Goal: Find specific page/section: Find specific page/section

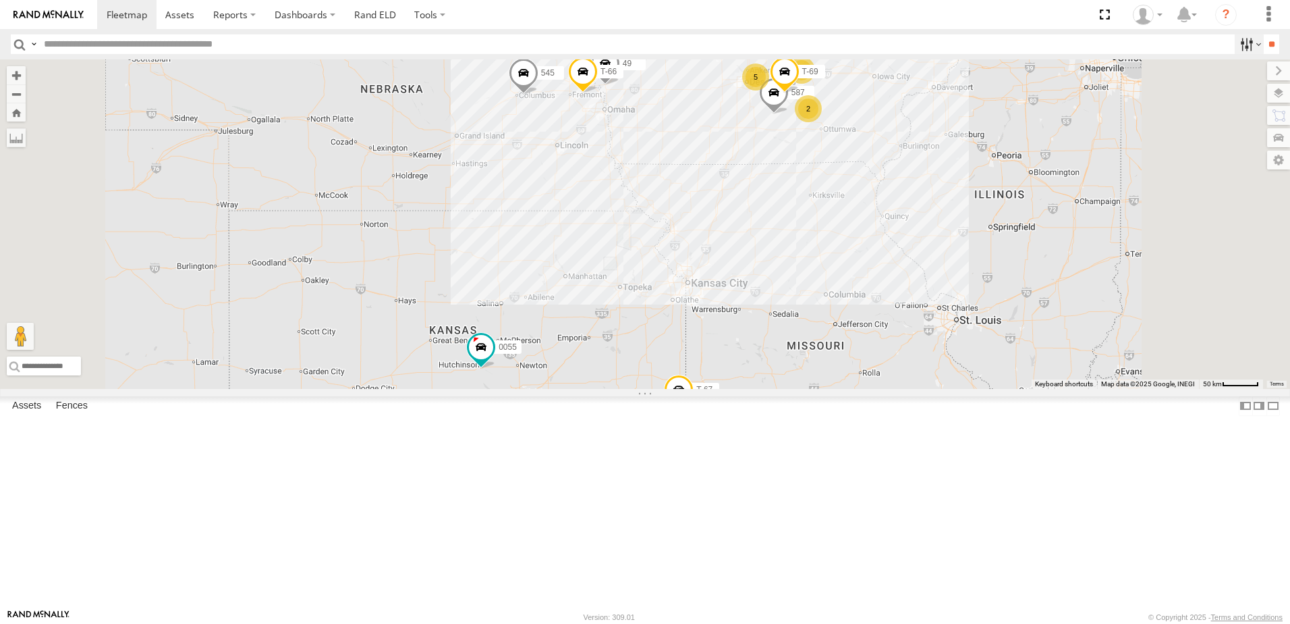
click at [1241, 40] on label at bounding box center [1249, 44] width 29 height 20
click at [0, 0] on span "Tractor" at bounding box center [0, 0] width 0 height 0
click at [1264, 44] on input "**" at bounding box center [1272, 44] width 16 height 20
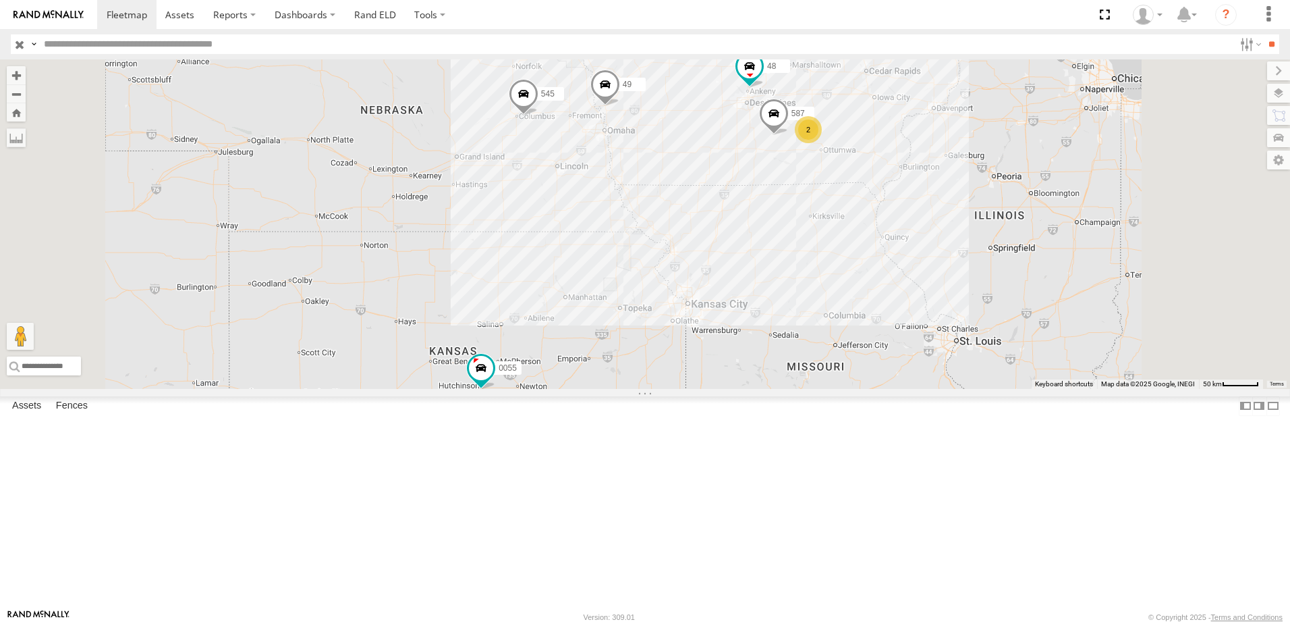
click at [0, 0] on div "46" at bounding box center [0, 0] width 0 height 0
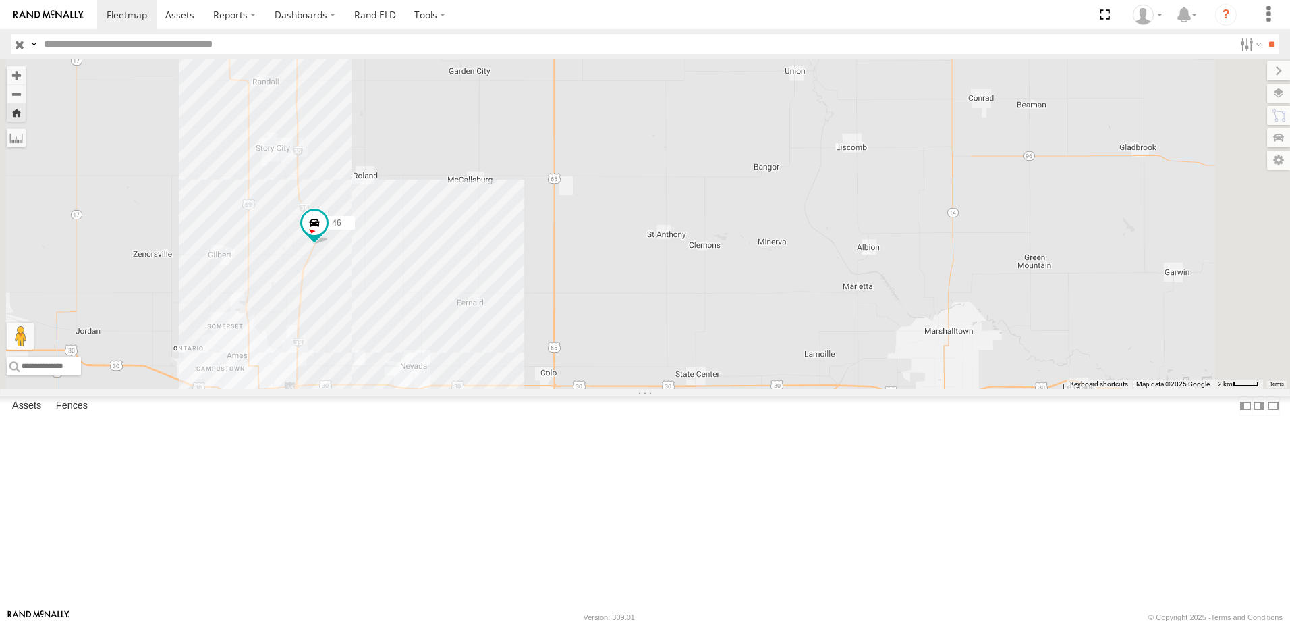
click at [0, 0] on div "48" at bounding box center [0, 0] width 0 height 0
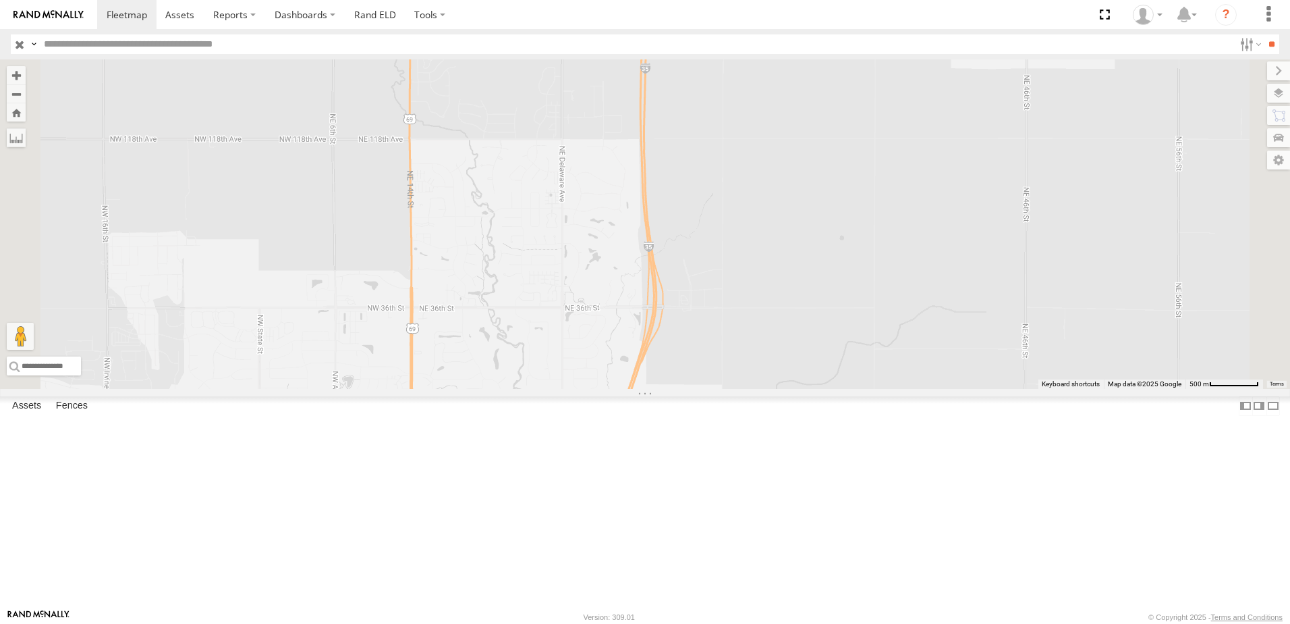
click at [0, 0] on div "49" at bounding box center [0, 0] width 0 height 0
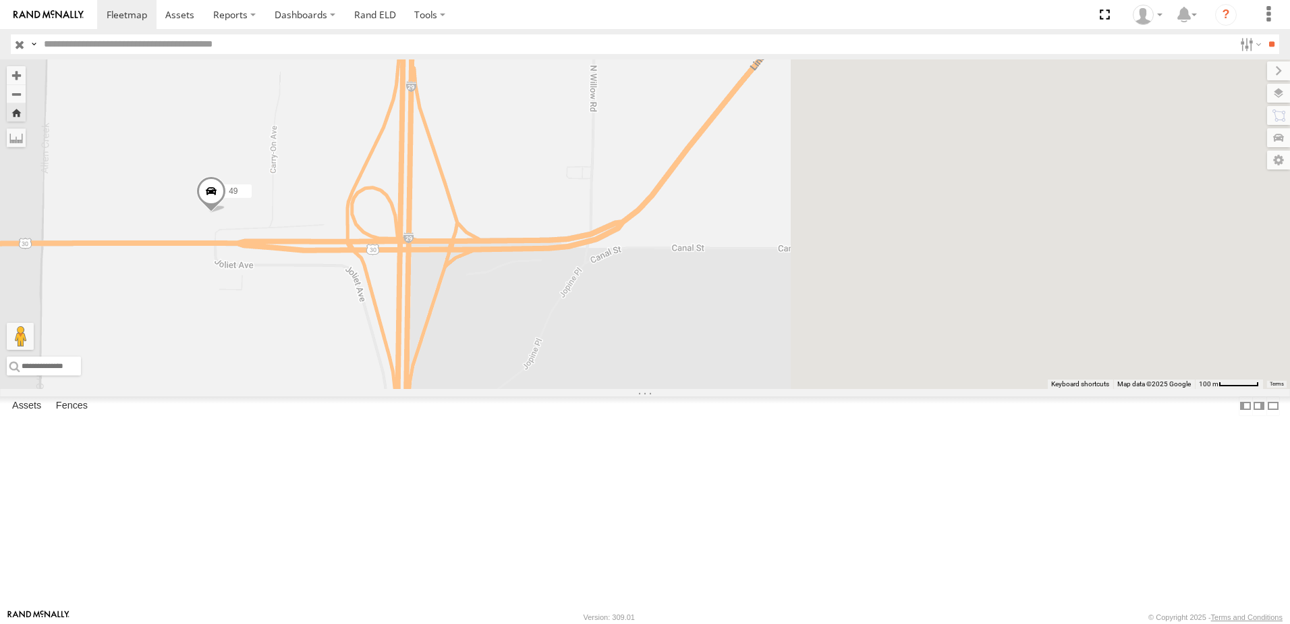
drag, startPoint x: 1007, startPoint y: 502, endPoint x: 397, endPoint y: 319, distance: 636.2
click at [433, 370] on div "49" at bounding box center [645, 223] width 1290 height 329
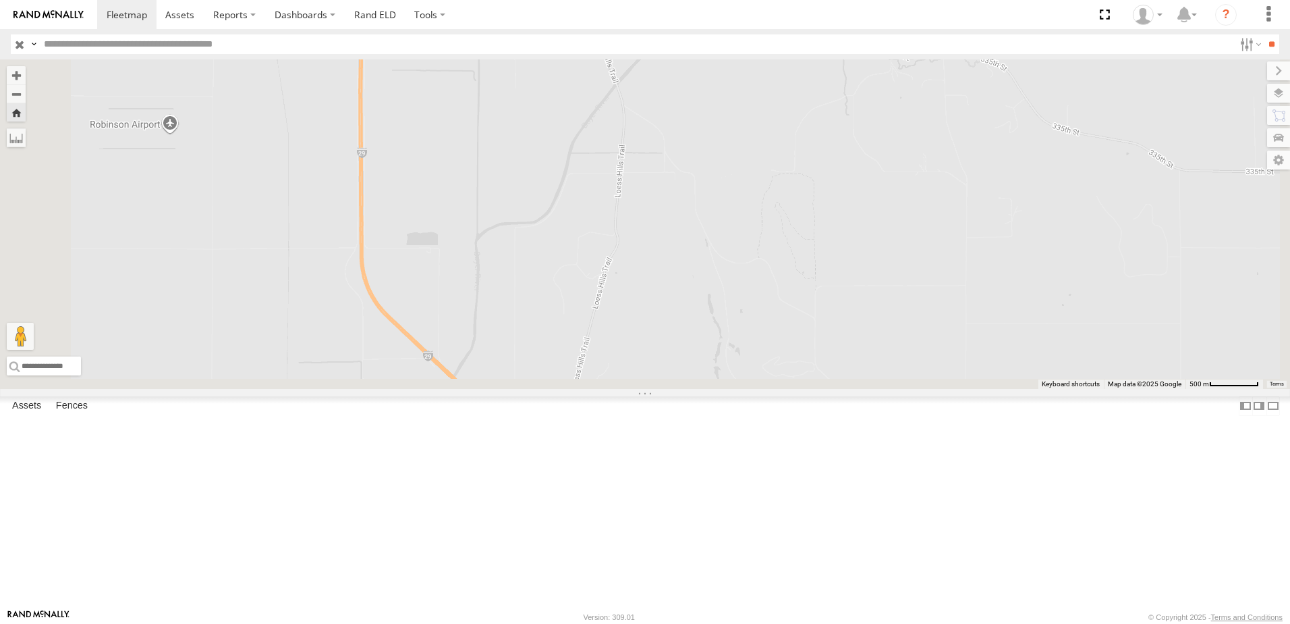
drag, startPoint x: 545, startPoint y: 307, endPoint x: 588, endPoint y: 43, distance: 267.4
click at [588, 43] on body at bounding box center [645, 312] width 1290 height 624
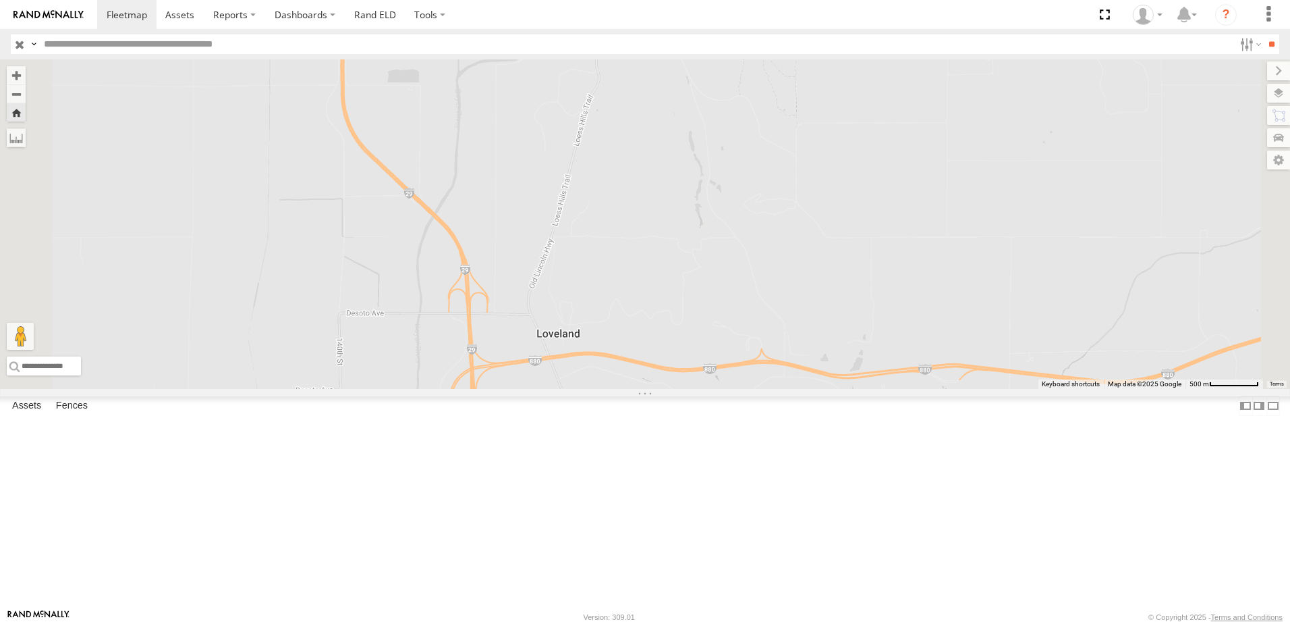
drag, startPoint x: 854, startPoint y: 372, endPoint x: 616, endPoint y: 309, distance: 245.7
click at [628, 314] on div "49" at bounding box center [645, 223] width 1290 height 329
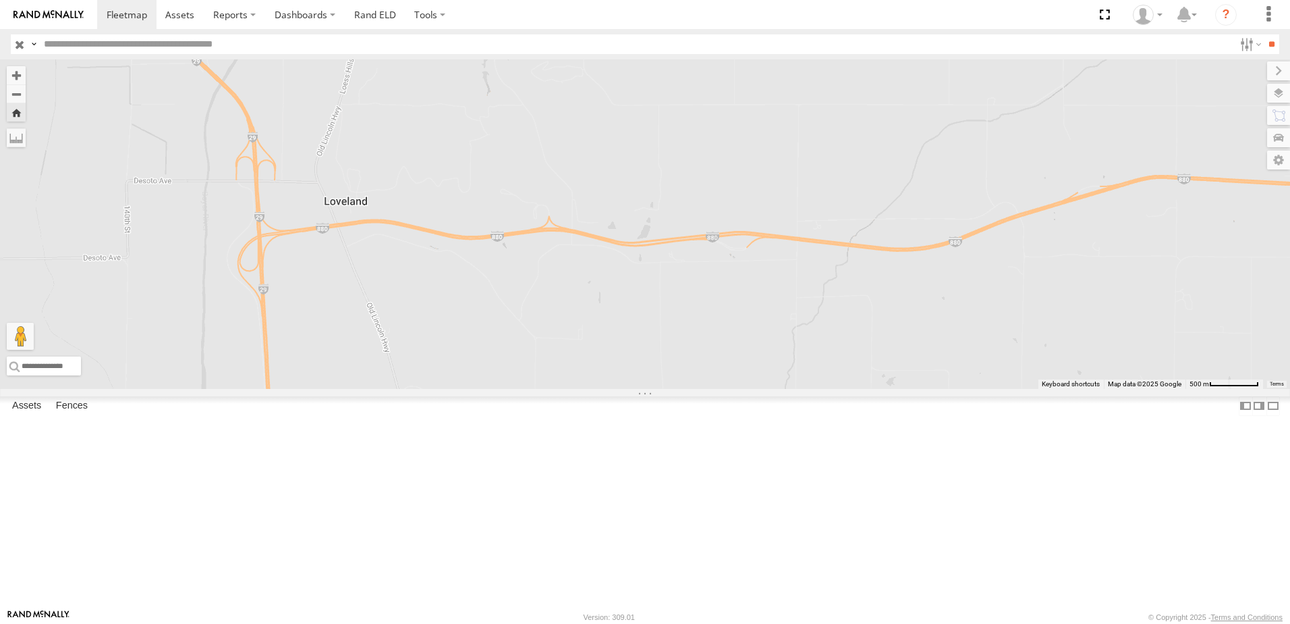
drag, startPoint x: 609, startPoint y: 353, endPoint x: 789, endPoint y: 306, distance: 186.1
click at [775, 319] on div "49" at bounding box center [645, 223] width 1290 height 329
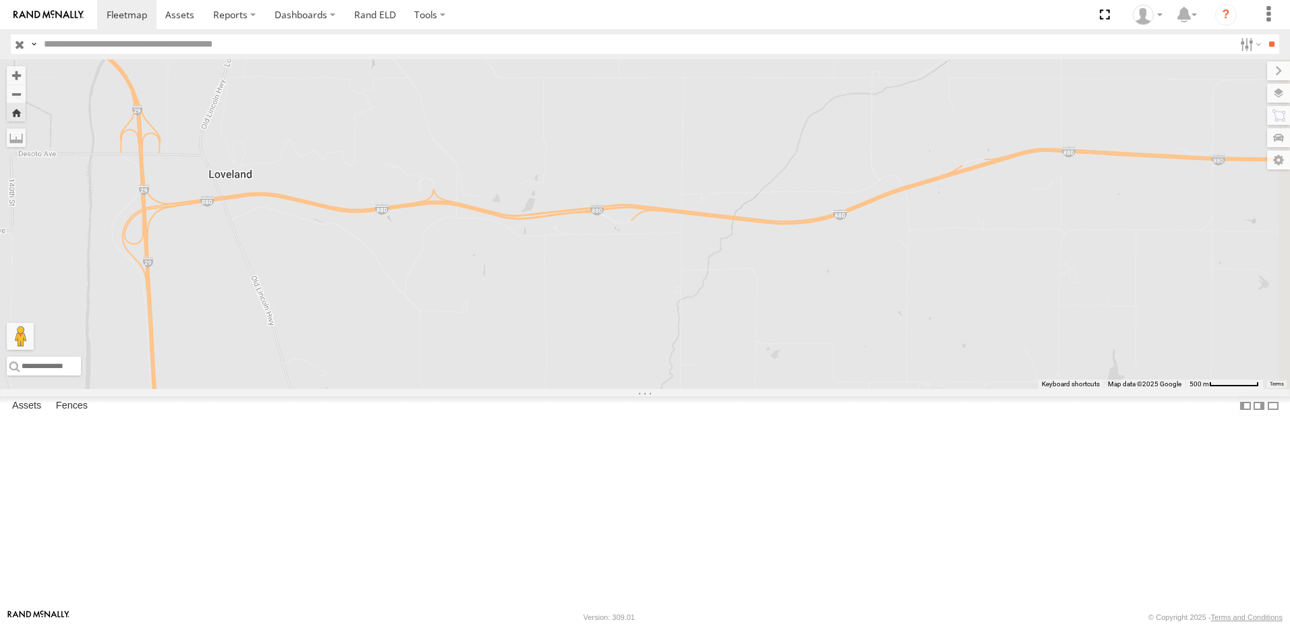
drag, startPoint x: 849, startPoint y: 247, endPoint x: 651, endPoint y: 236, distance: 198.1
click at [655, 236] on div "49" at bounding box center [645, 223] width 1290 height 329
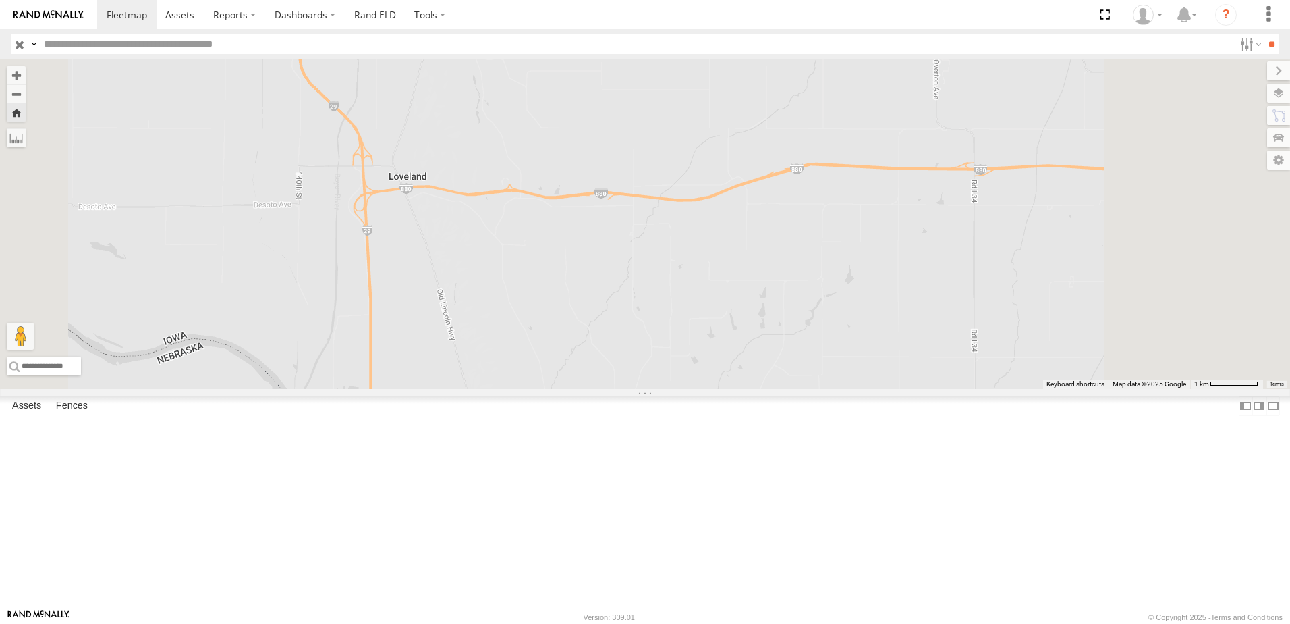
drag, startPoint x: 1118, startPoint y: 325, endPoint x: 914, endPoint y: 339, distance: 204.9
click at [920, 341] on div "49" at bounding box center [645, 223] width 1290 height 329
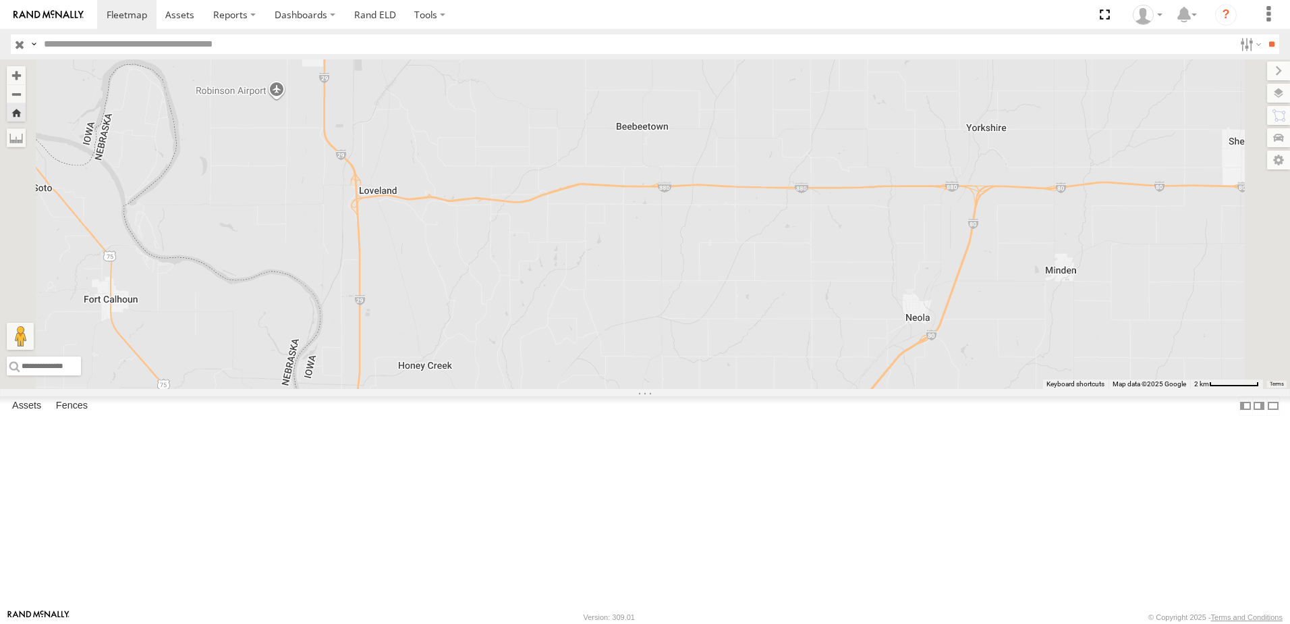
drag, startPoint x: 818, startPoint y: 381, endPoint x: 800, endPoint y: 317, distance: 66.5
click at [801, 321] on div "49" at bounding box center [645, 223] width 1290 height 329
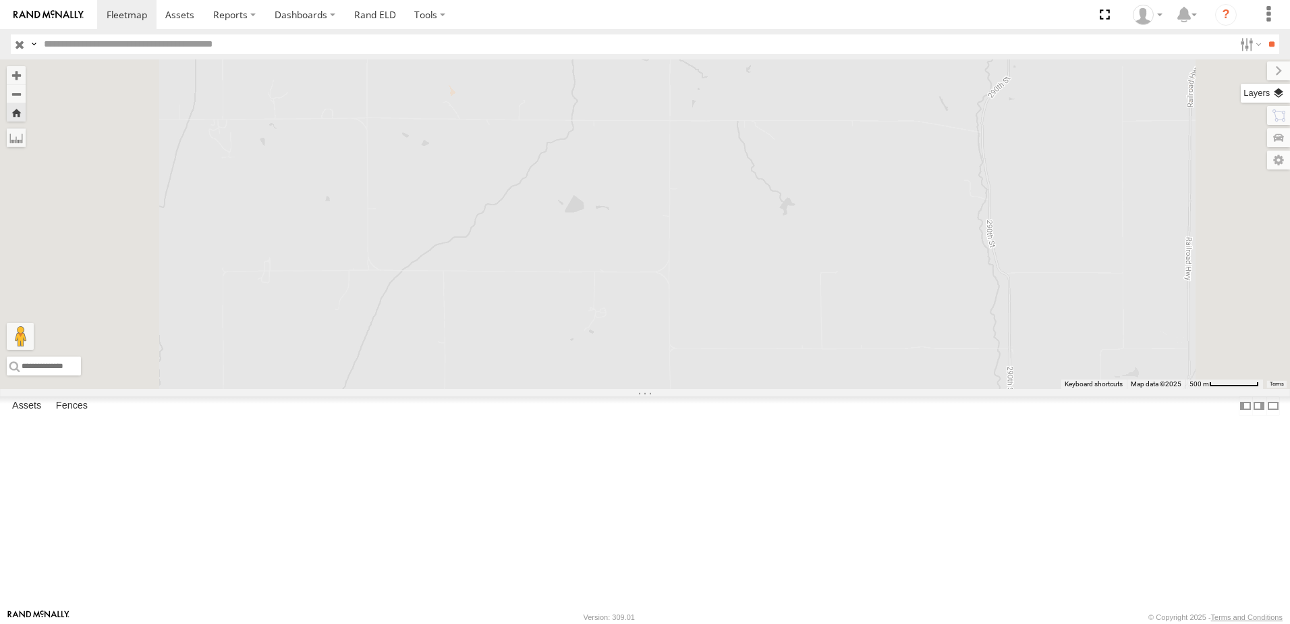
click at [1276, 92] on label at bounding box center [1265, 93] width 49 height 19
click at [0, 0] on span "Basemaps" at bounding box center [0, 0] width 0 height 0
click at [0, 0] on span "Satellite + Roadmap" at bounding box center [0, 0] width 0 height 0
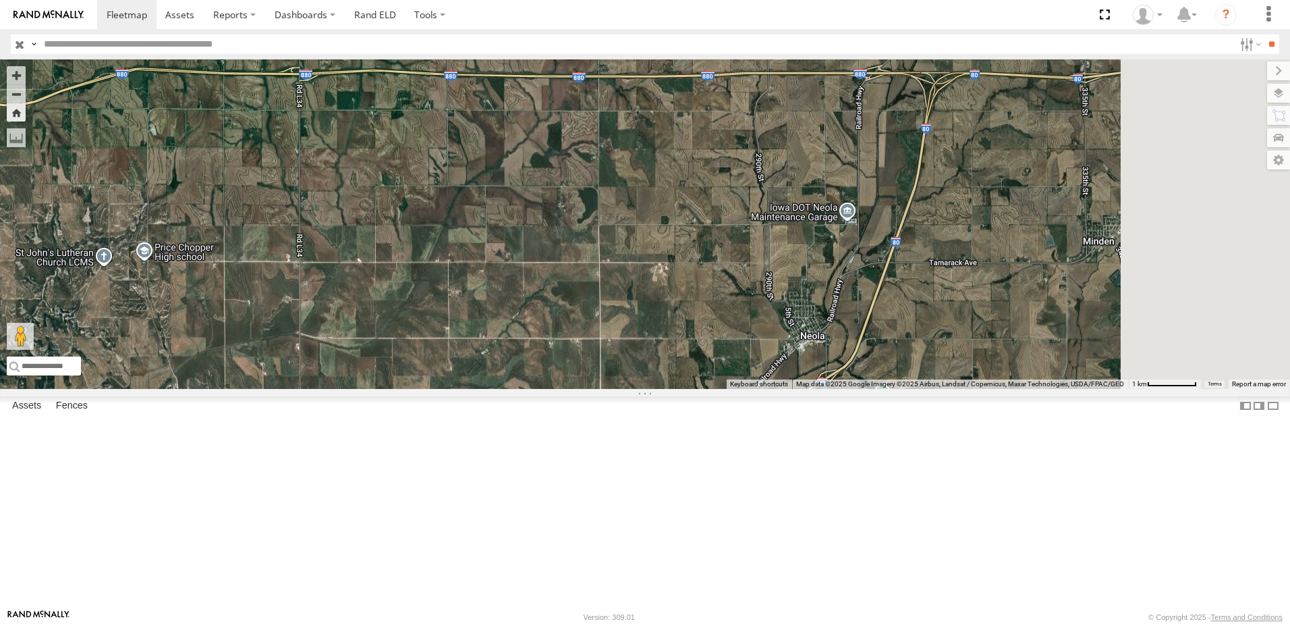
drag, startPoint x: 1031, startPoint y: 276, endPoint x: 802, endPoint y: 234, distance: 232.6
click at [804, 235] on div "49" at bounding box center [645, 223] width 1290 height 329
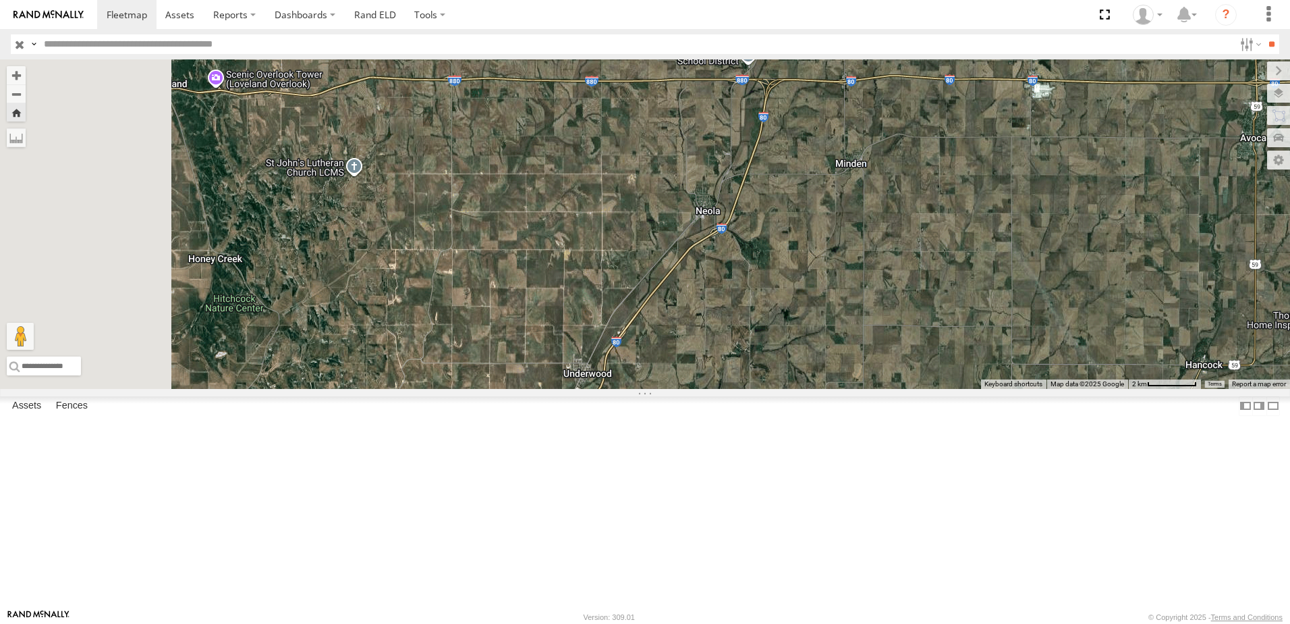
drag, startPoint x: 653, startPoint y: 227, endPoint x: 727, endPoint y: 242, distance: 75.2
click at [727, 242] on div "49" at bounding box center [645, 223] width 1290 height 329
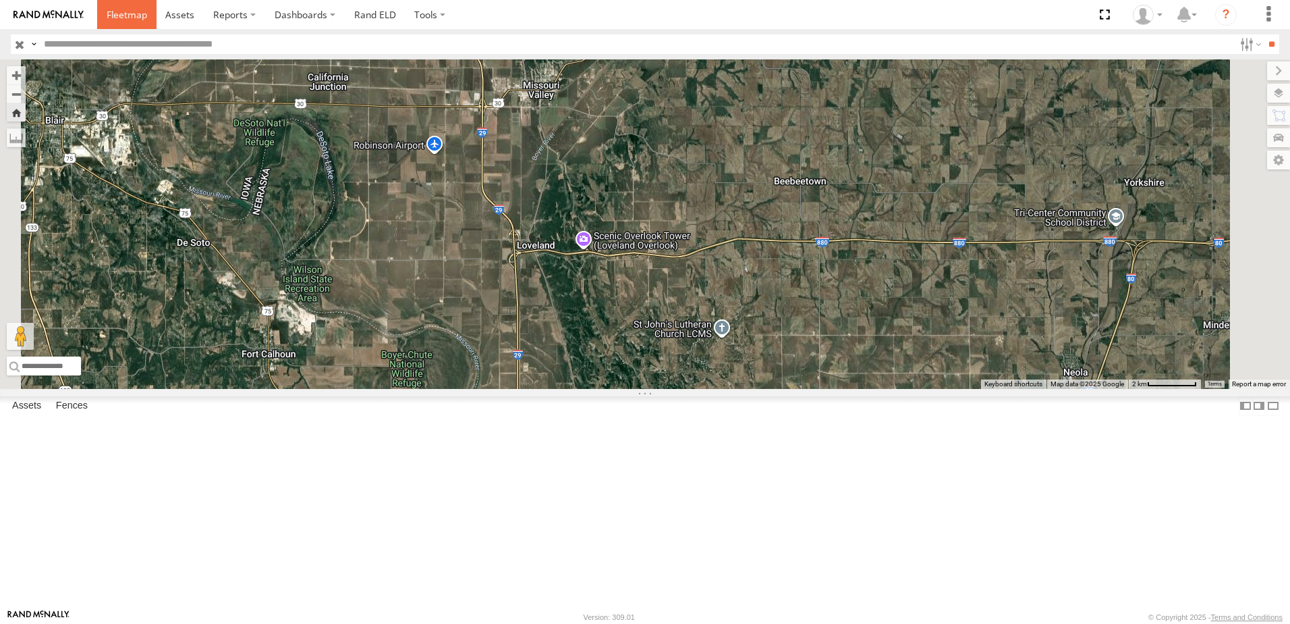
click at [124, 9] on span at bounding box center [127, 14] width 40 height 13
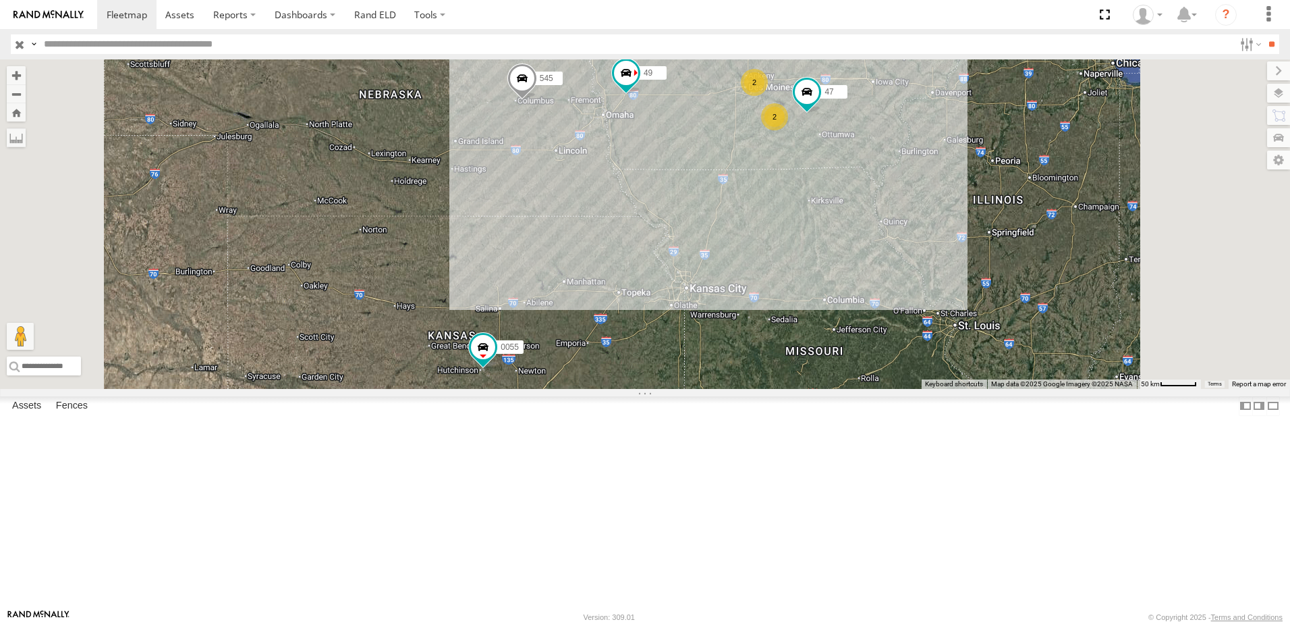
click at [0, 0] on div "49" at bounding box center [0, 0] width 0 height 0
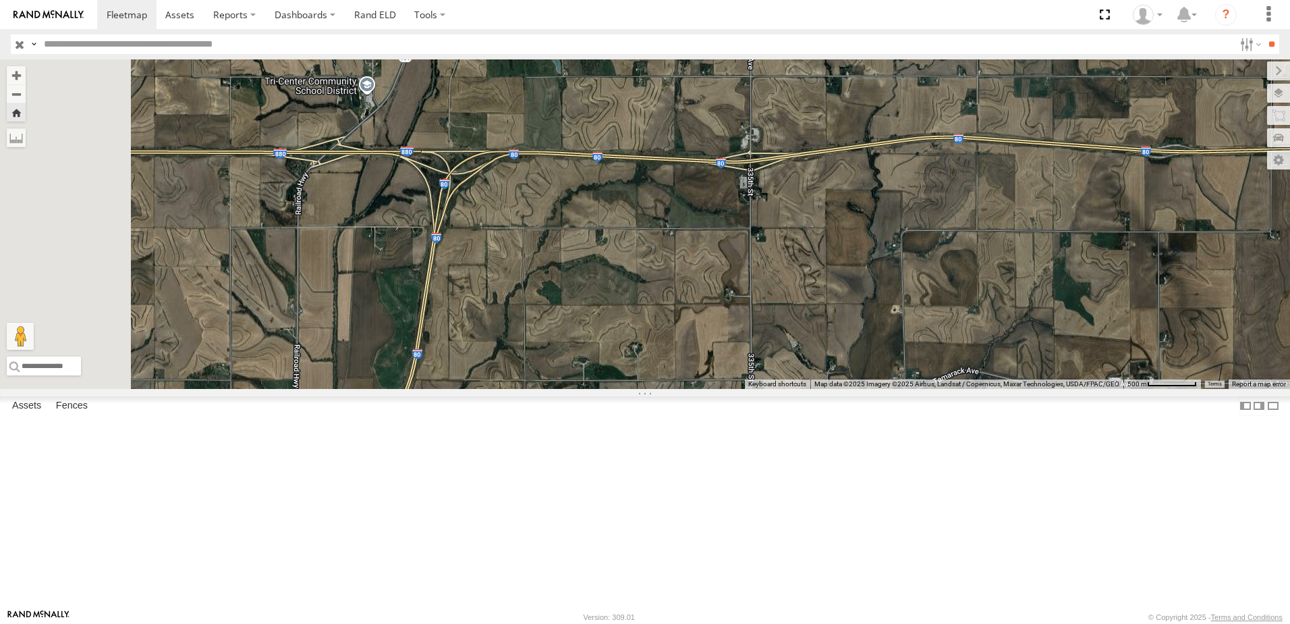
drag, startPoint x: 505, startPoint y: 341, endPoint x: 779, endPoint y: 321, distance: 274.7
click at [779, 321] on div "49" at bounding box center [645, 223] width 1290 height 329
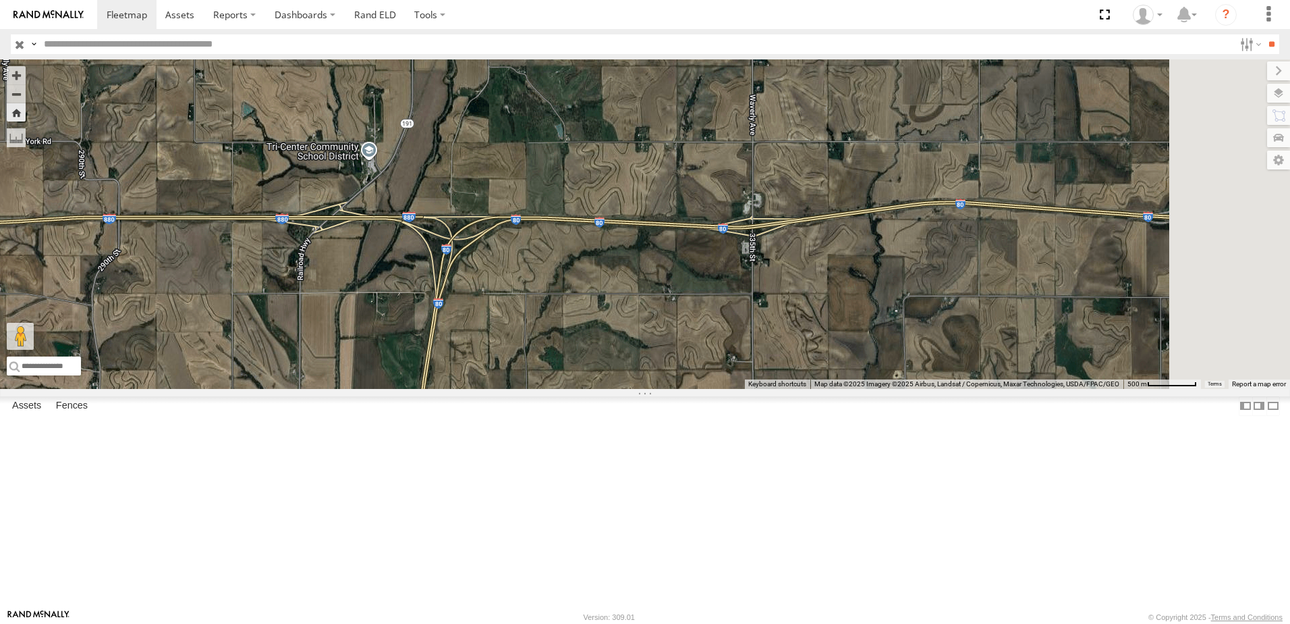
click at [0, 0] on div "49" at bounding box center [0, 0] width 0 height 0
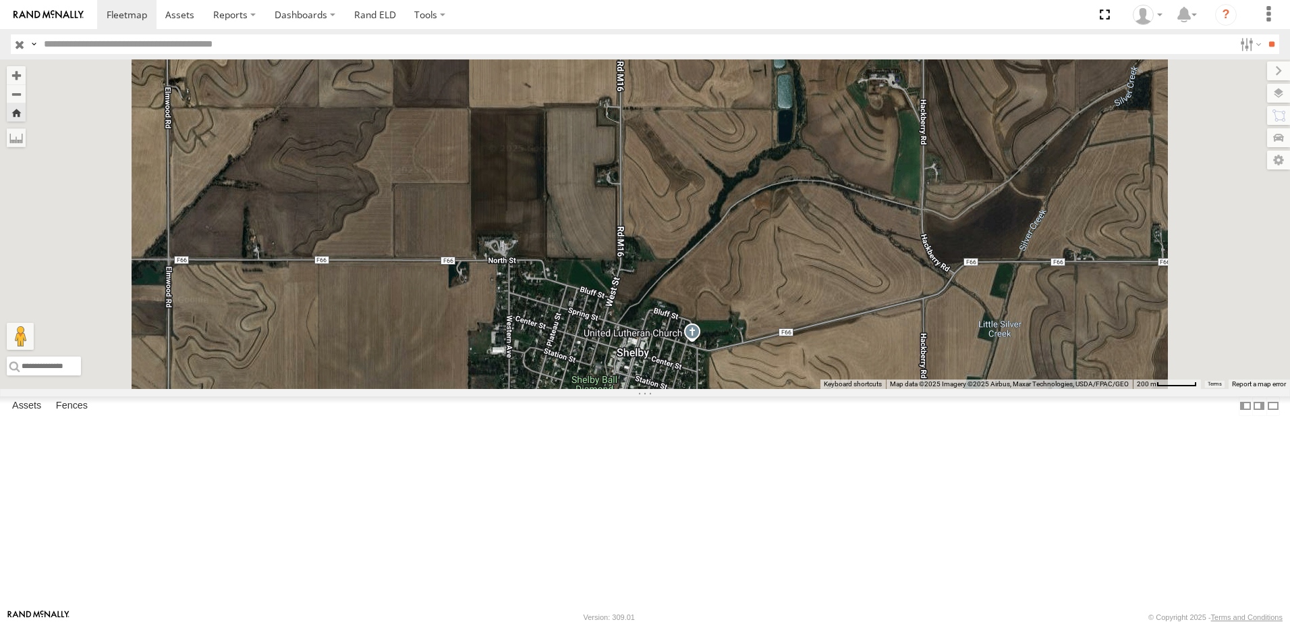
drag, startPoint x: 852, startPoint y: 350, endPoint x: 810, endPoint y: 150, distance: 204.2
click at [810, 160] on div "49" at bounding box center [645, 223] width 1290 height 329
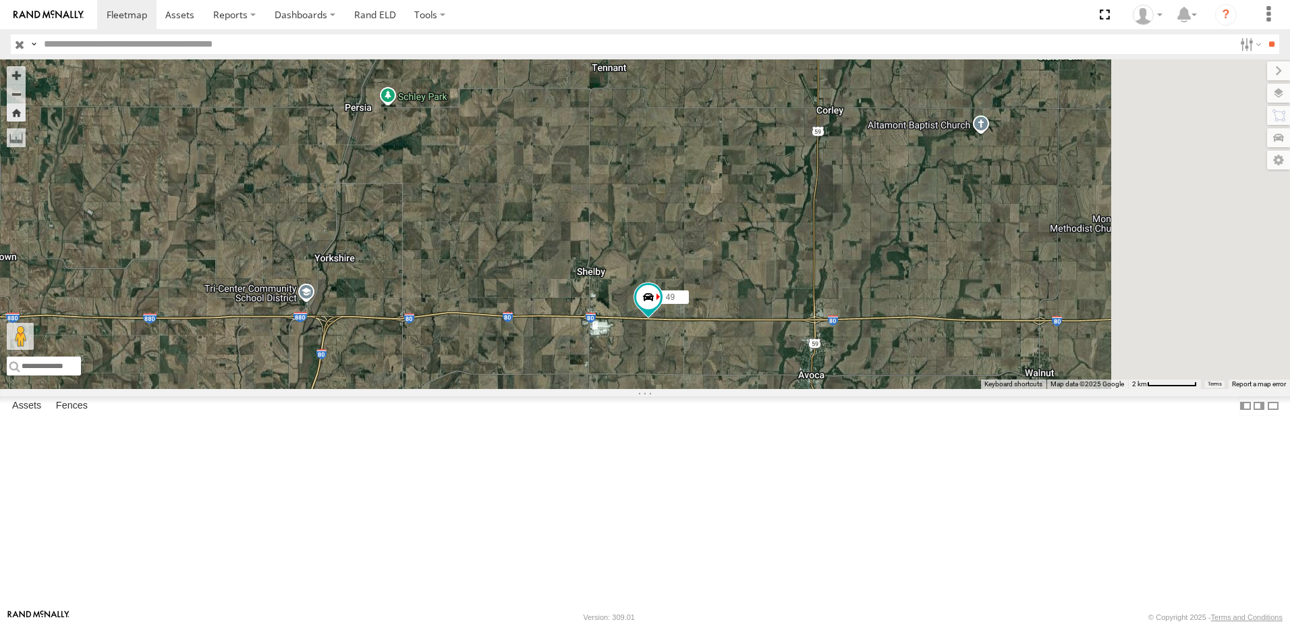
drag, startPoint x: 1029, startPoint y: 494, endPoint x: 879, endPoint y: 433, distance: 161.9
click at [885, 389] on div "49" at bounding box center [645, 223] width 1290 height 329
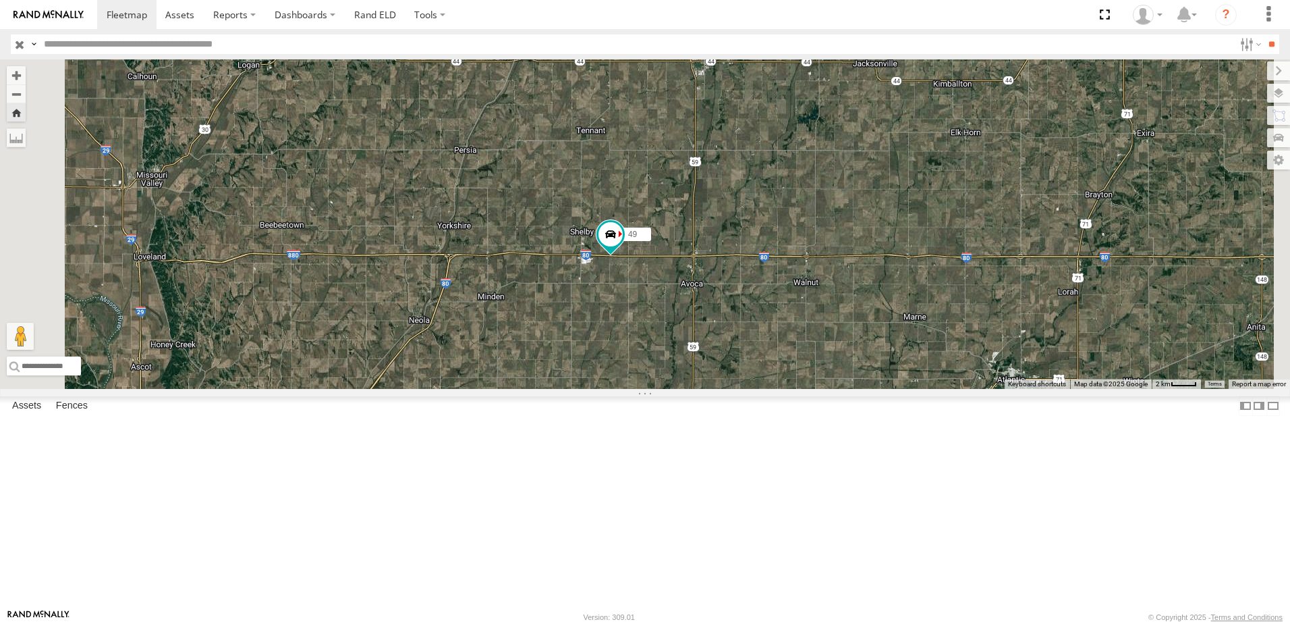
drag, startPoint x: 828, startPoint y: 440, endPoint x: 784, endPoint y: 337, distance: 111.6
click at [786, 355] on div "49" at bounding box center [645, 223] width 1290 height 329
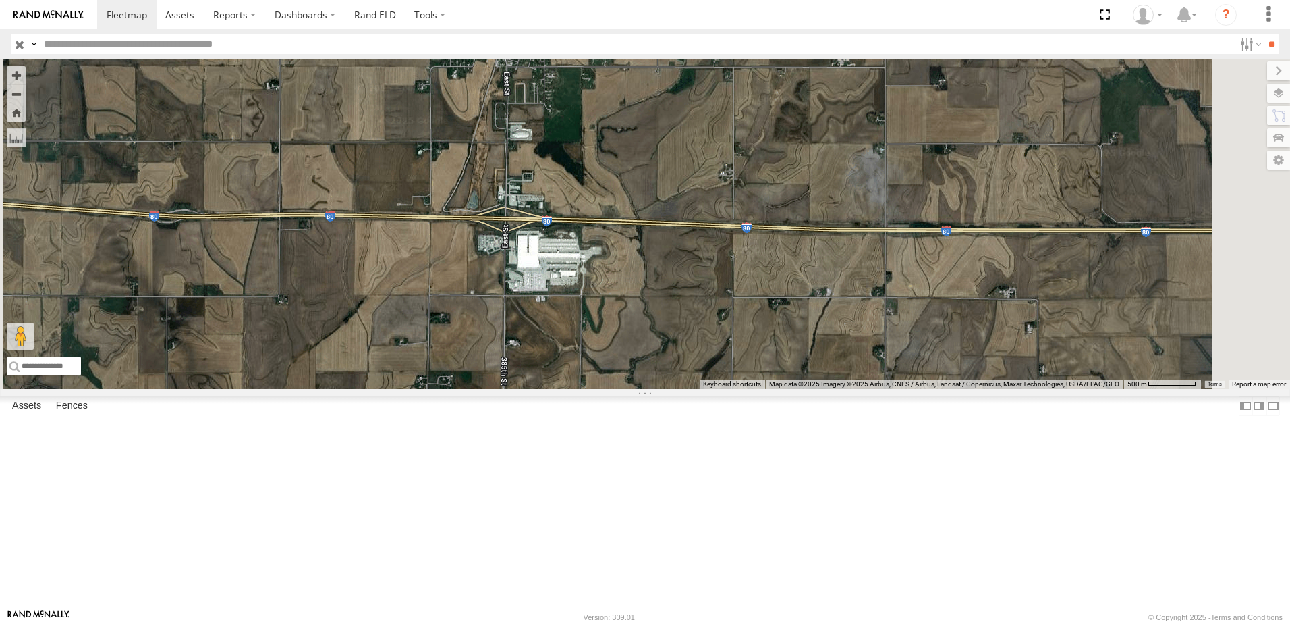
click at [0, 0] on div "49" at bounding box center [0, 0] width 0 height 0
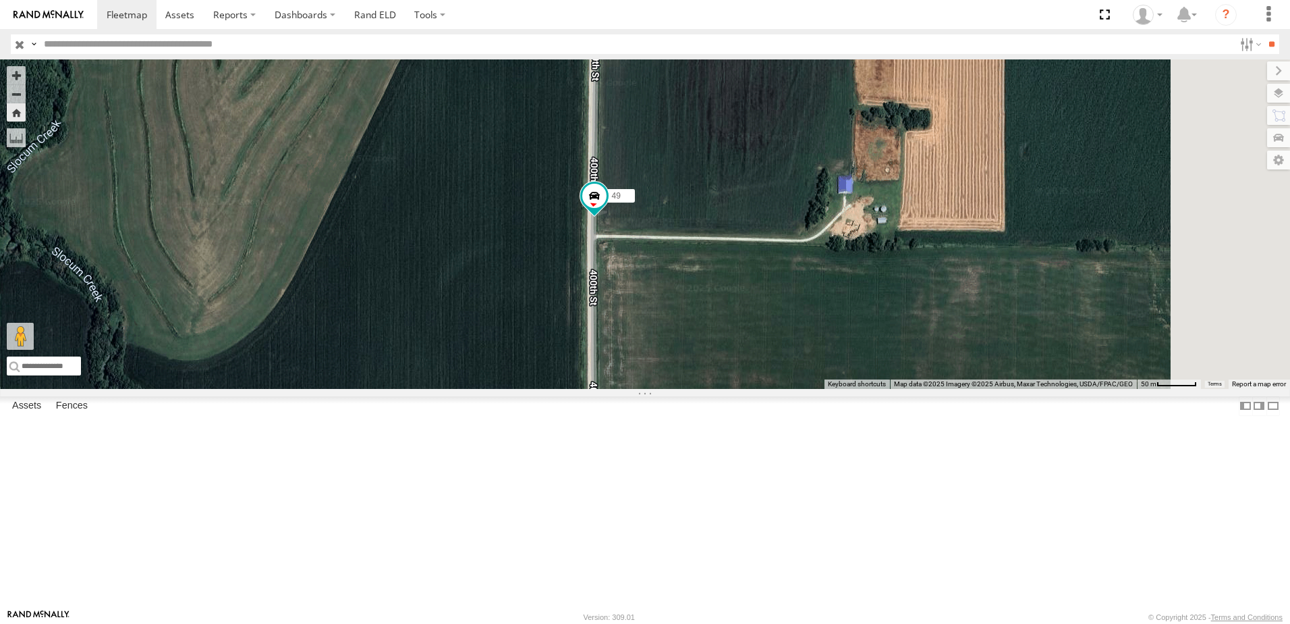
drag, startPoint x: 786, startPoint y: 453, endPoint x: 632, endPoint y: 361, distance: 179.2
click at [632, 361] on div "49" at bounding box center [645, 223] width 1290 height 329
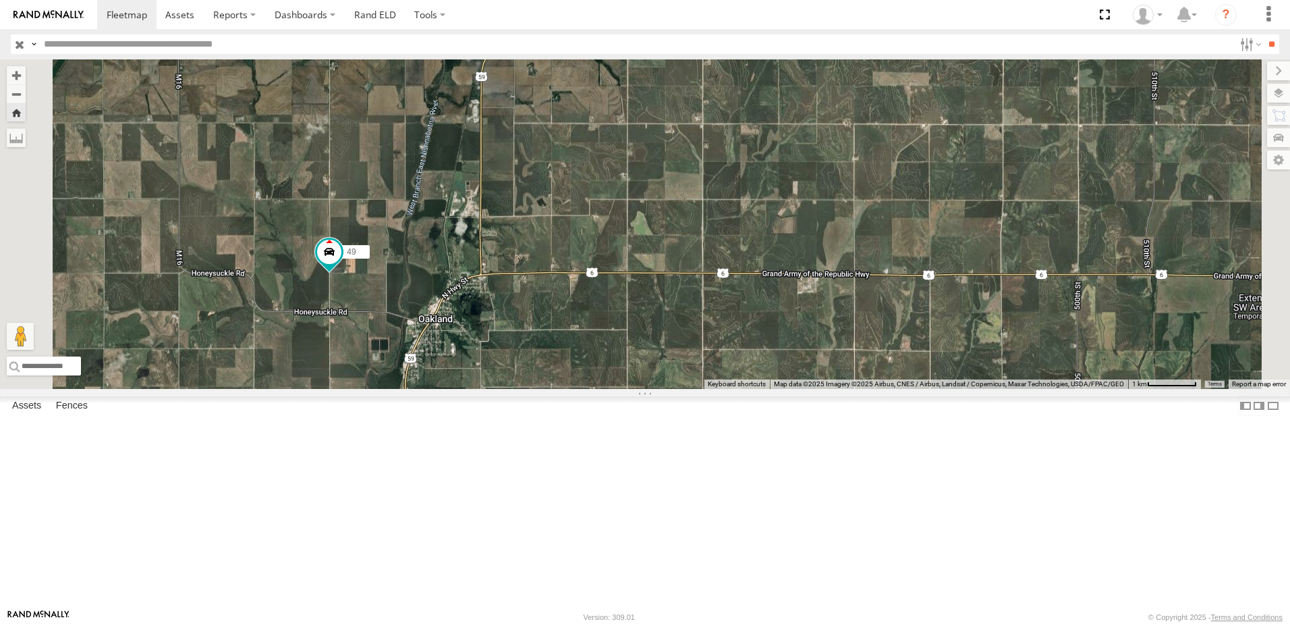
click at [0, 0] on div "545" at bounding box center [0, 0] width 0 height 0
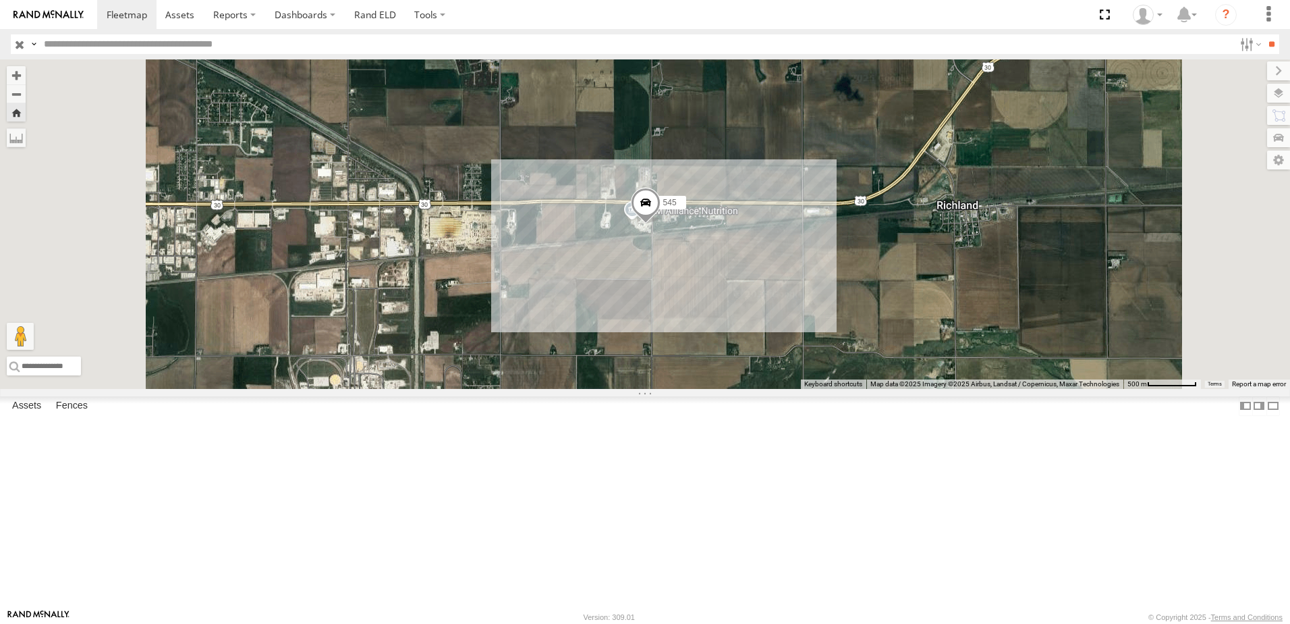
click at [0, 0] on div "597" at bounding box center [0, 0] width 0 height 0
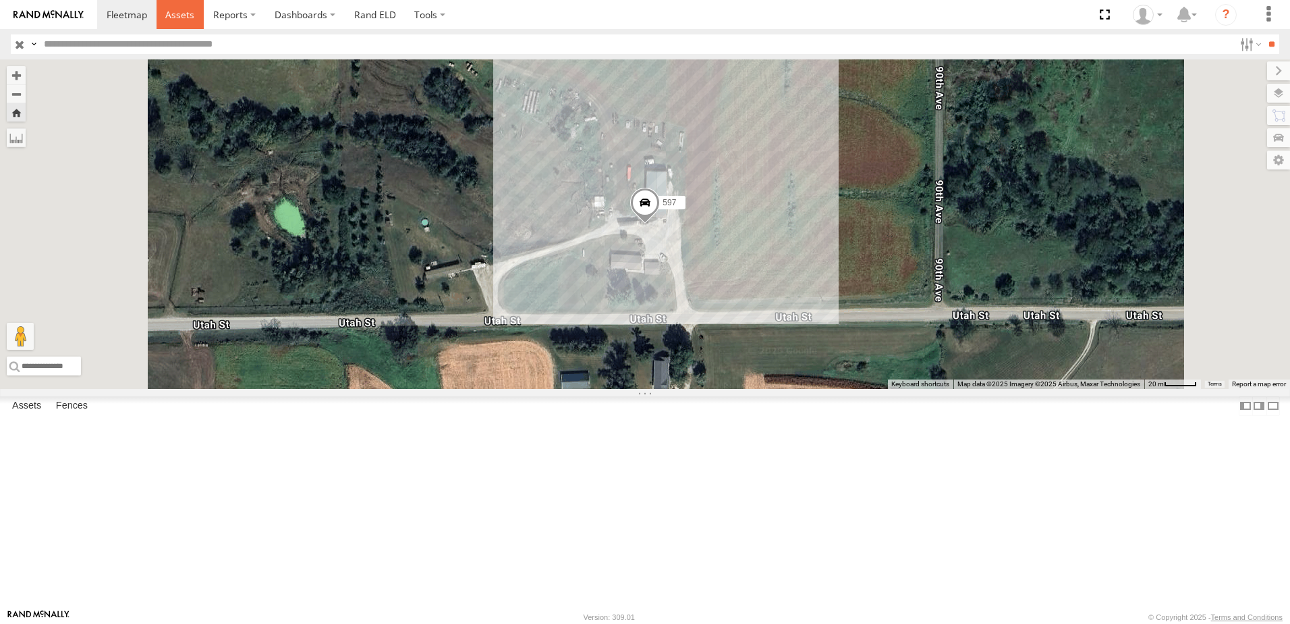
click at [187, 7] on link at bounding box center [181, 14] width 48 height 29
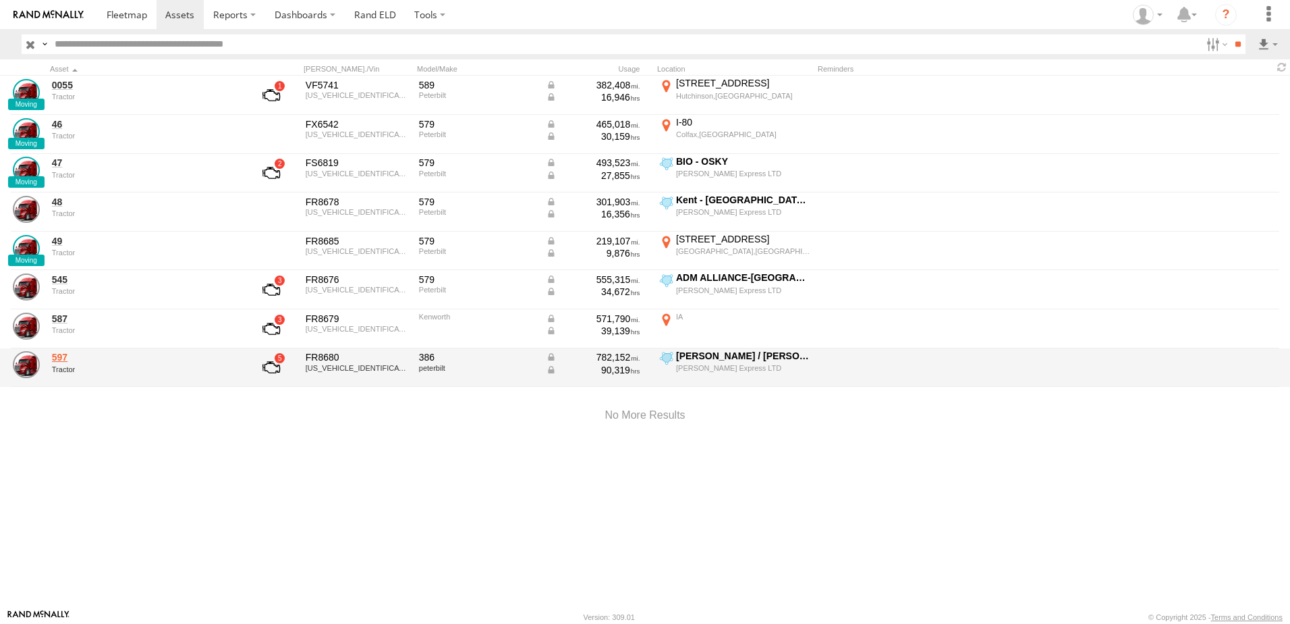
click at [61, 356] on link "597" at bounding box center [144, 357] width 185 height 12
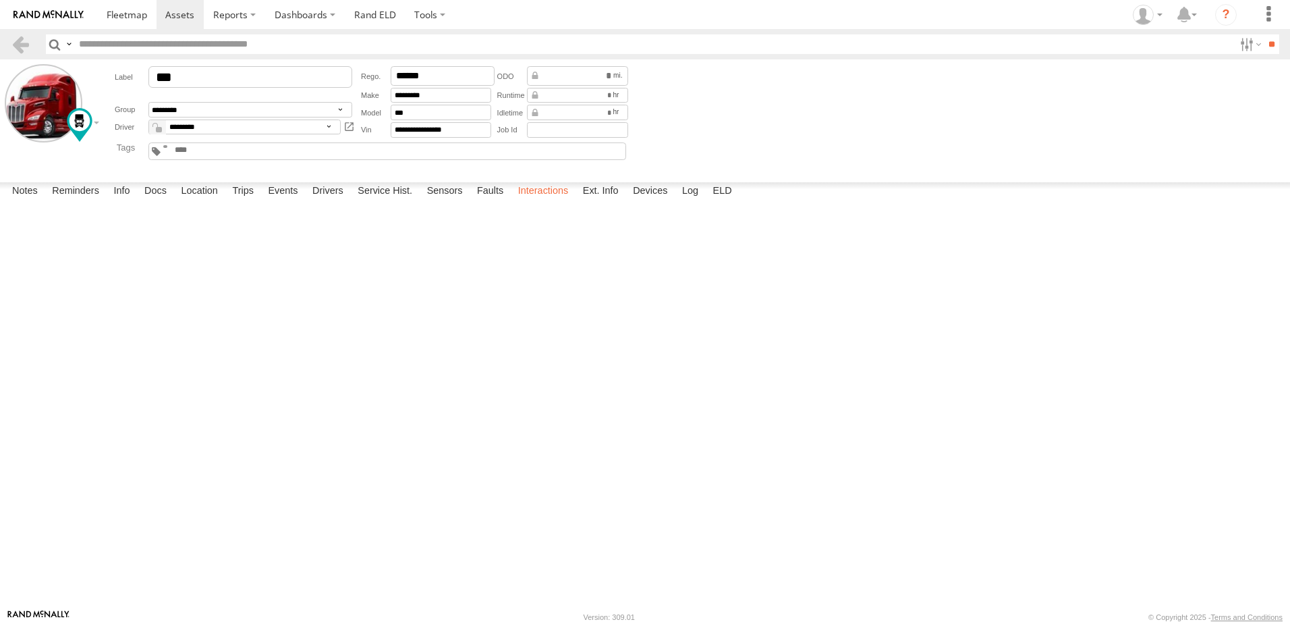
click at [549, 201] on label "Interactions" at bounding box center [544, 191] width 64 height 19
click at [16, 47] on link at bounding box center [21, 44] width 20 height 20
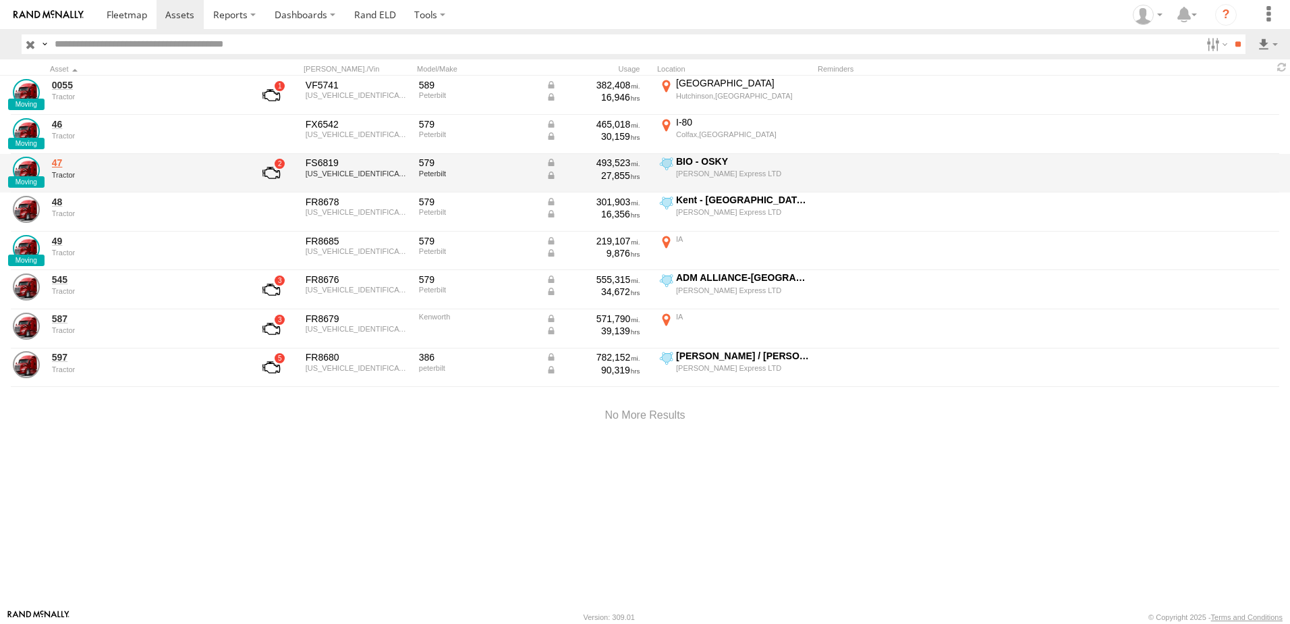
click at [55, 161] on link "47" at bounding box center [144, 163] width 185 height 12
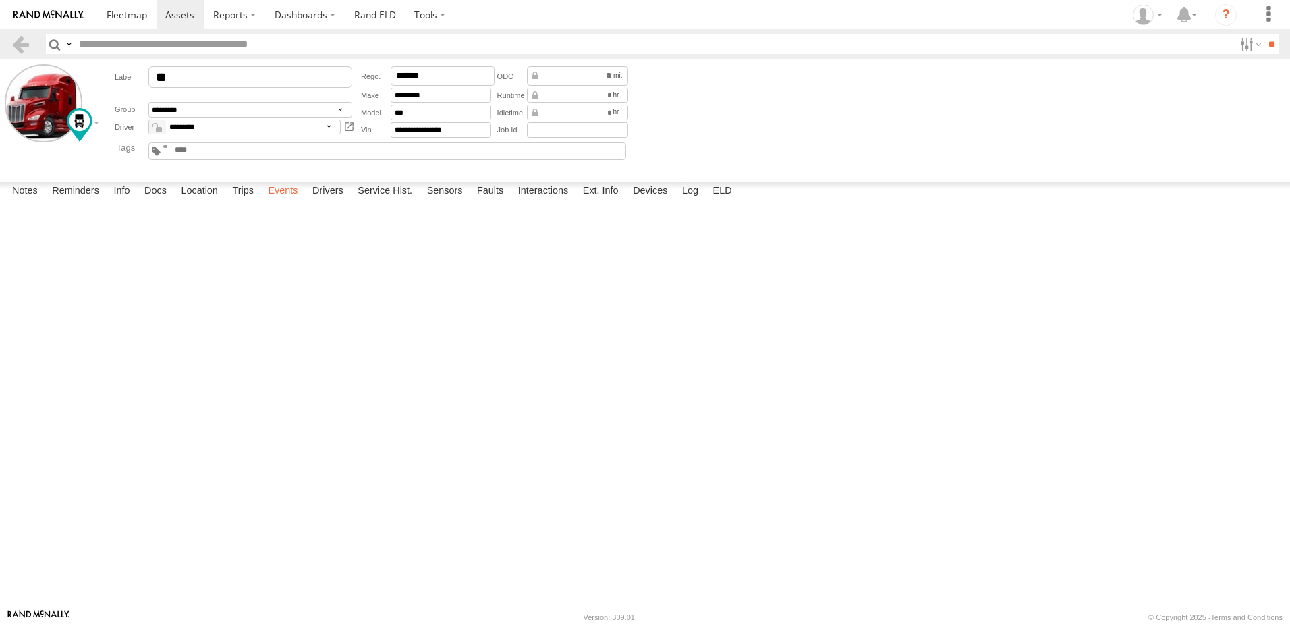
click at [282, 201] on label "Events" at bounding box center [282, 191] width 43 height 19
click at [16, 38] on link at bounding box center [21, 44] width 20 height 20
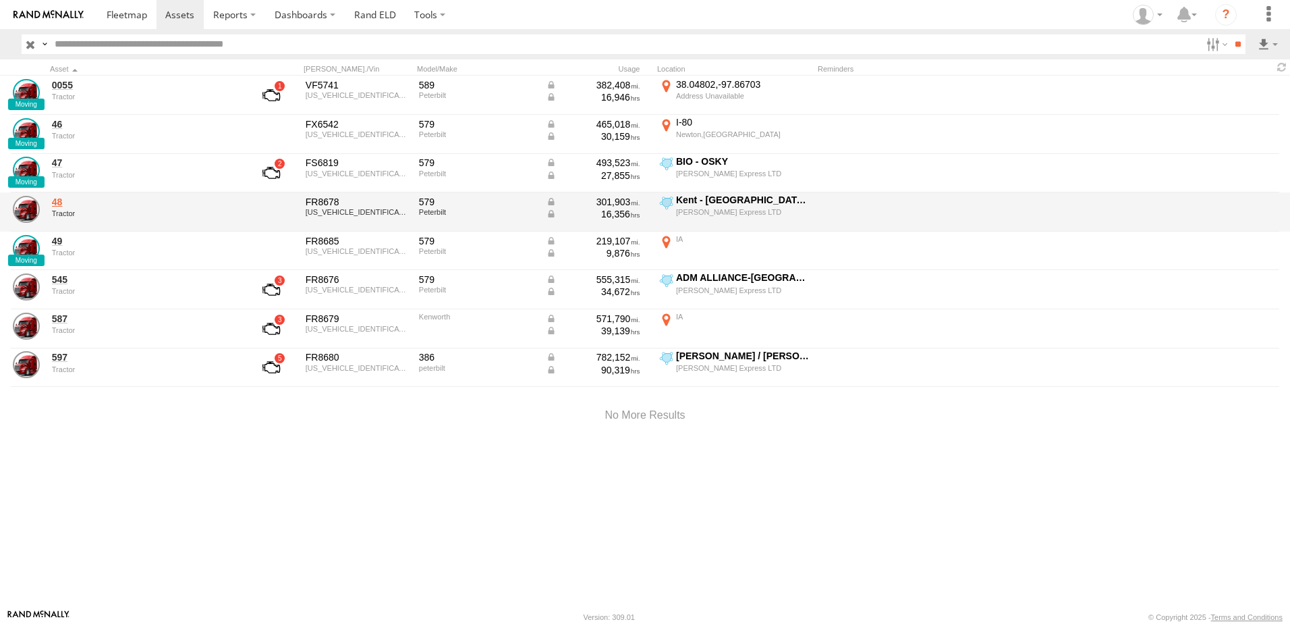
click at [62, 202] on link "48" at bounding box center [144, 202] width 185 height 12
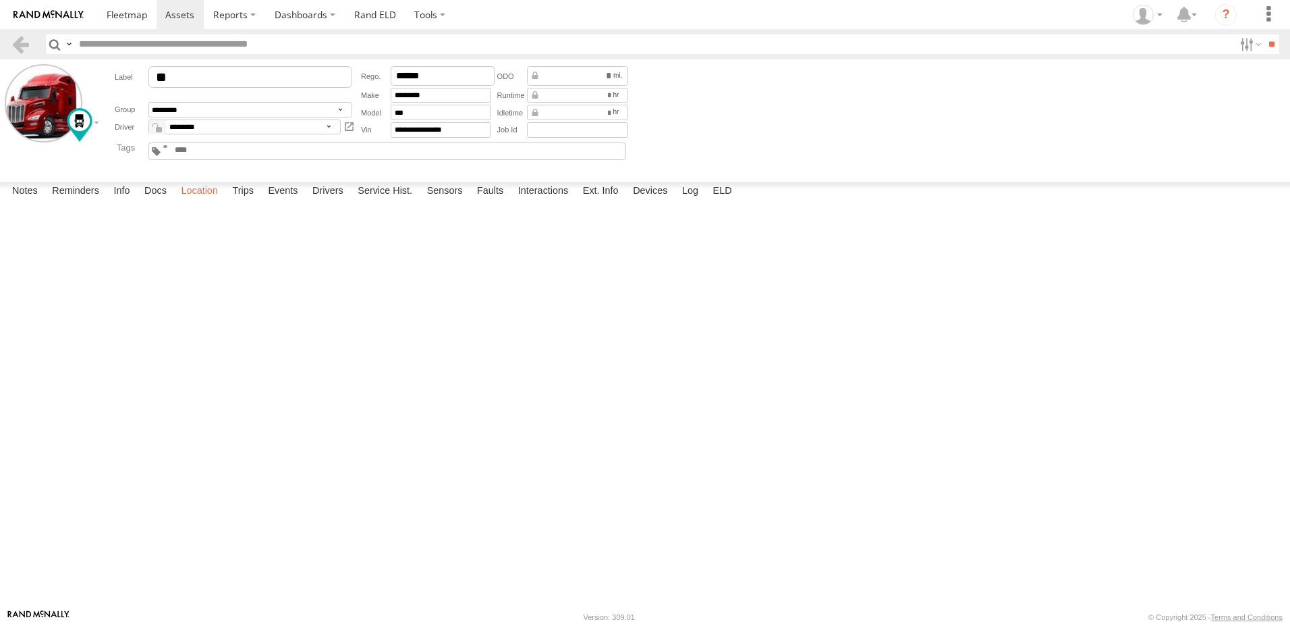
click at [210, 201] on label "Location" at bounding box center [199, 191] width 51 height 19
click at [553, 201] on label "Interactions" at bounding box center [544, 191] width 64 height 19
click at [188, 15] on span at bounding box center [179, 14] width 29 height 13
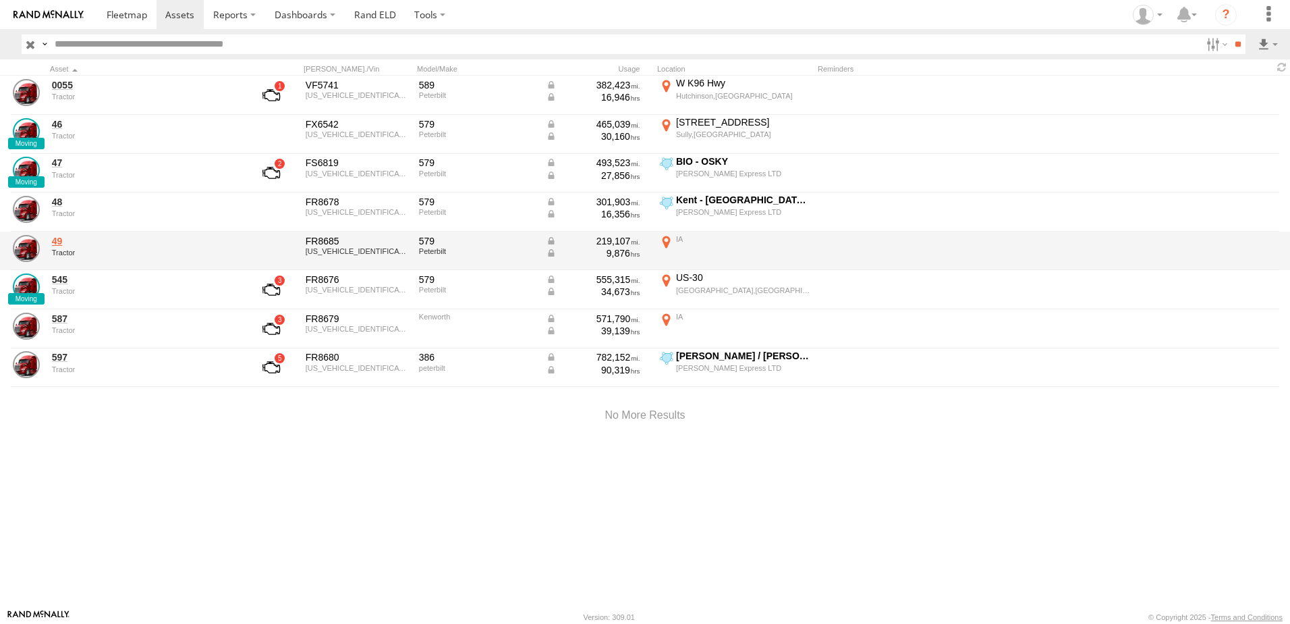
click at [56, 244] on link "49" at bounding box center [144, 241] width 185 height 12
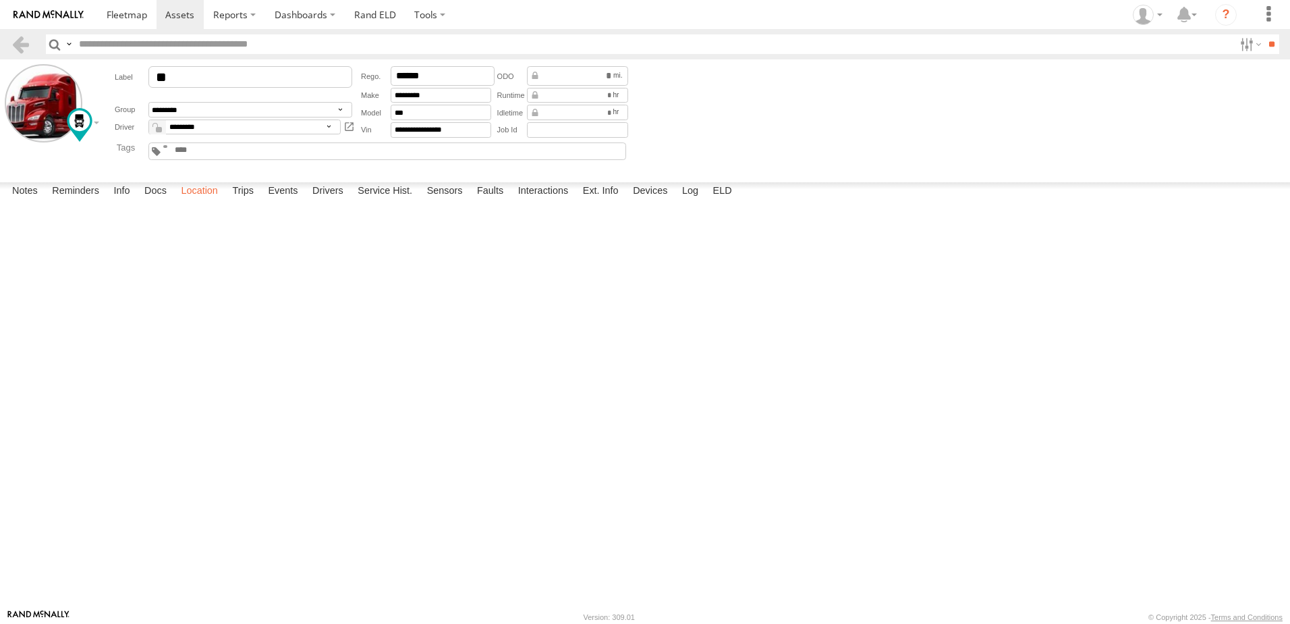
click at [213, 201] on label "Location" at bounding box center [199, 191] width 51 height 19
click at [0, 0] on label at bounding box center [0, 0] width 0 height 0
click at [0, 0] on span "Basemaps" at bounding box center [0, 0] width 0 height 0
click at [0, 0] on span "Satellite + Roadmap" at bounding box center [0, 0] width 0 height 0
drag, startPoint x: 254, startPoint y: 227, endPoint x: 653, endPoint y: 278, distance: 401.5
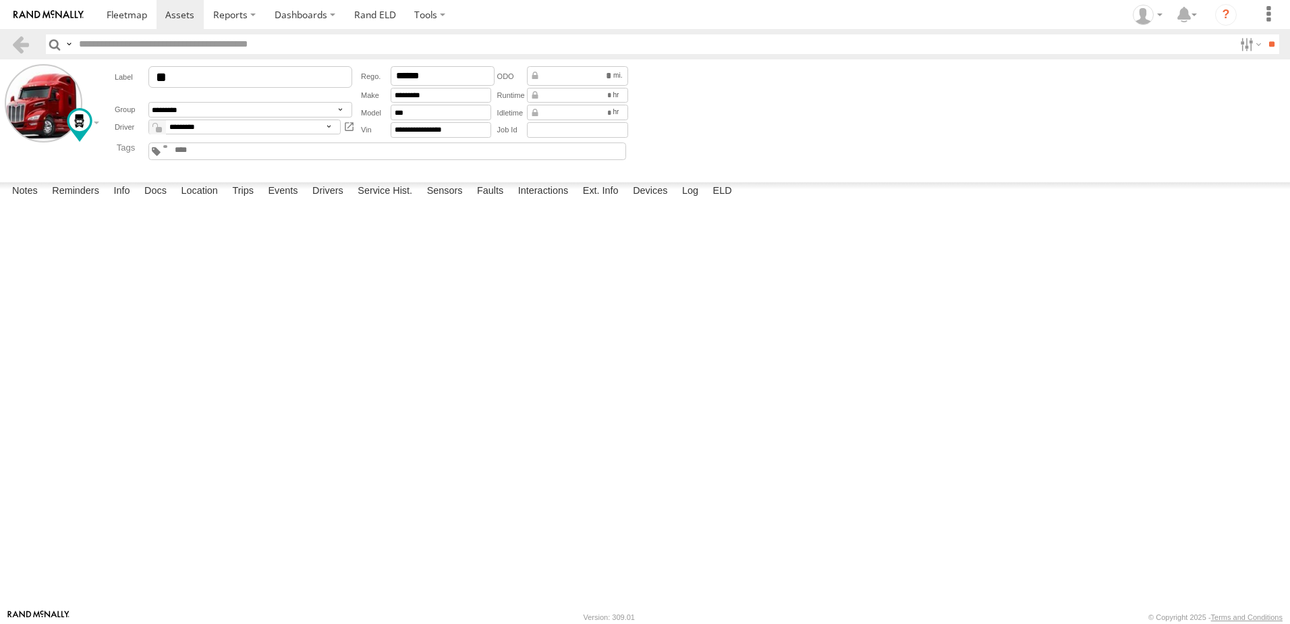
click at [0, 0] on div "49" at bounding box center [0, 0] width 0 height 0
drag, startPoint x: 751, startPoint y: 474, endPoint x: 717, endPoint y: 260, distance: 215.9
click at [0, 0] on div "49" at bounding box center [0, 0] width 0 height 0
drag, startPoint x: 816, startPoint y: 450, endPoint x: 752, endPoint y: 265, distance: 196.3
click at [0, 0] on div "49" at bounding box center [0, 0] width 0 height 0
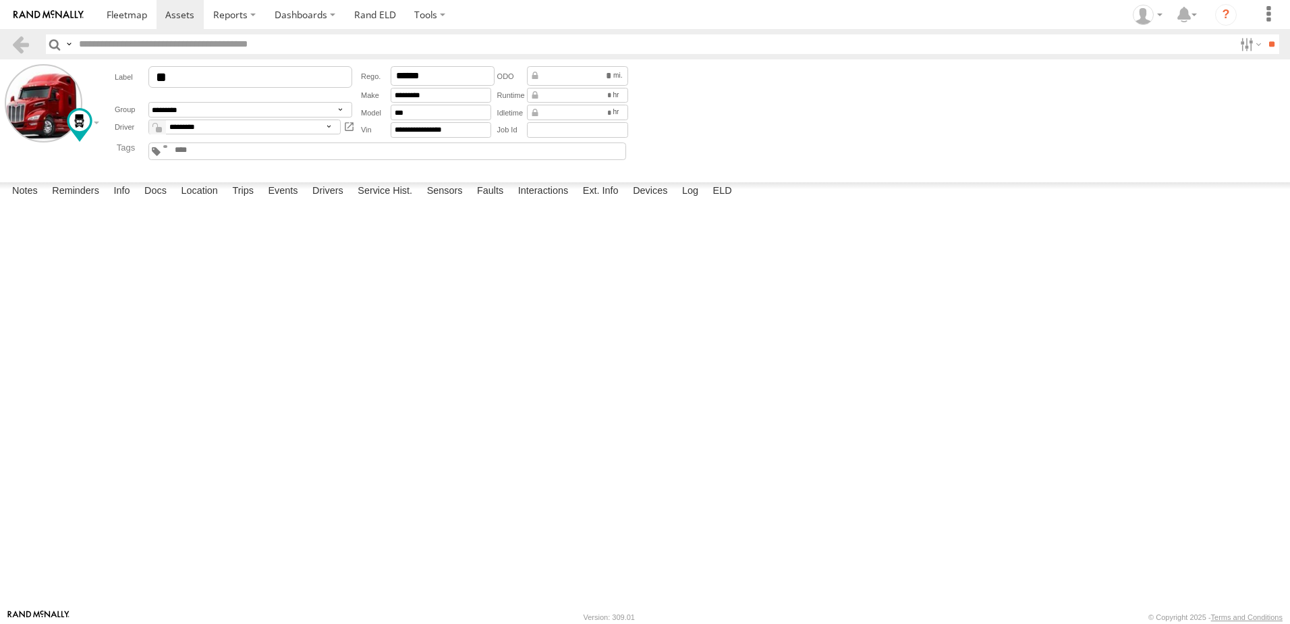
drag, startPoint x: 777, startPoint y: 215, endPoint x: 771, endPoint y: 300, distance: 85.2
click at [0, 0] on div "49" at bounding box center [0, 0] width 0 height 0
drag, startPoint x: 790, startPoint y: 272, endPoint x: 765, endPoint y: 333, distance: 66.3
click at [0, 0] on div "49" at bounding box center [0, 0] width 0 height 0
drag, startPoint x: 727, startPoint y: 230, endPoint x: 717, endPoint y: 393, distance: 163.6
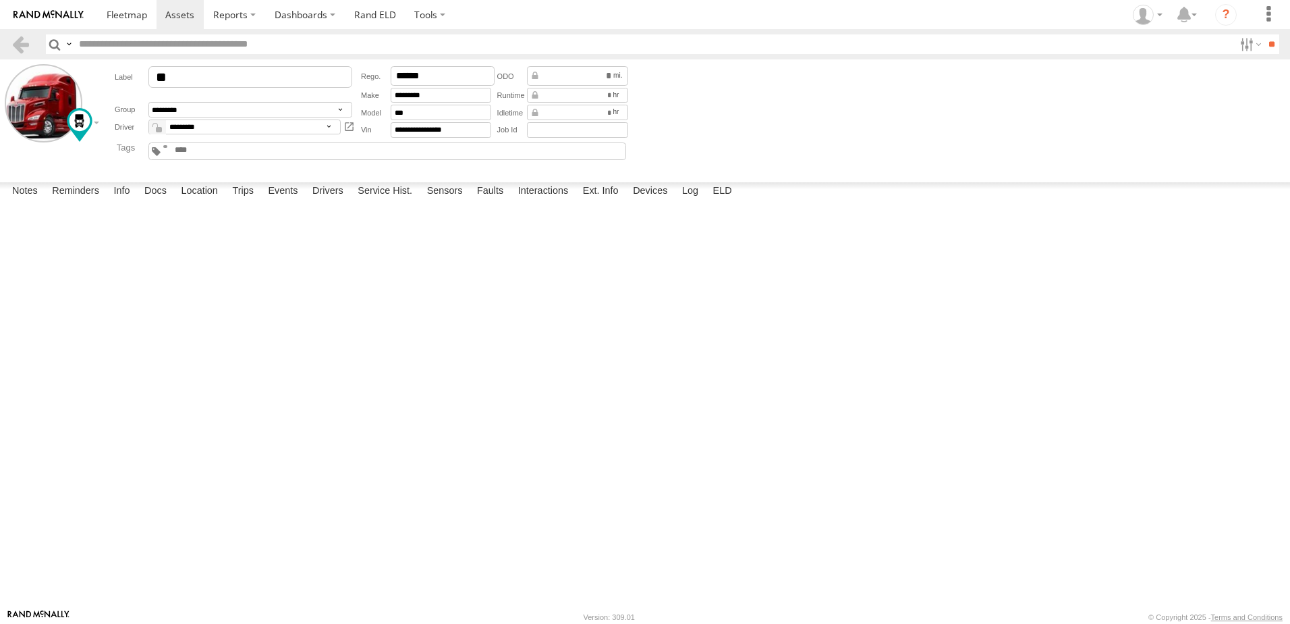
click at [0, 0] on div "49" at bounding box center [0, 0] width 0 height 0
drag, startPoint x: 716, startPoint y: 373, endPoint x: 704, endPoint y: 312, distance: 61.9
click at [0, 0] on div "49" at bounding box center [0, 0] width 0 height 0
click at [23, 40] on link at bounding box center [21, 44] width 20 height 20
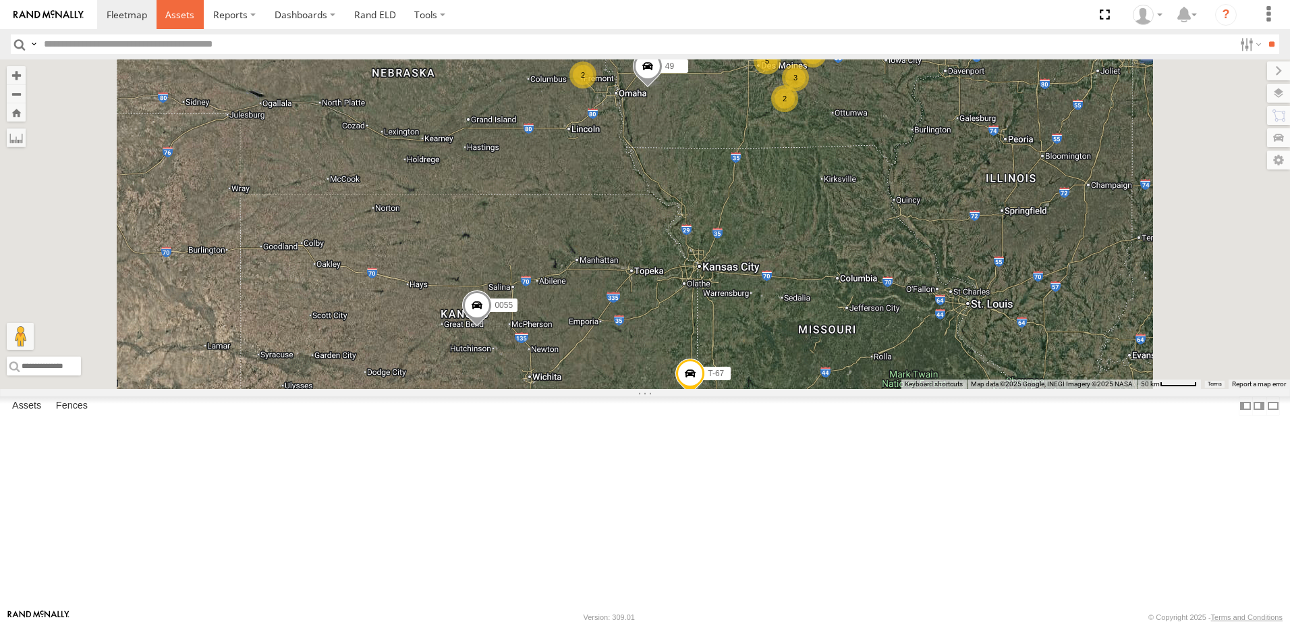
click at [175, 11] on span at bounding box center [179, 14] width 29 height 13
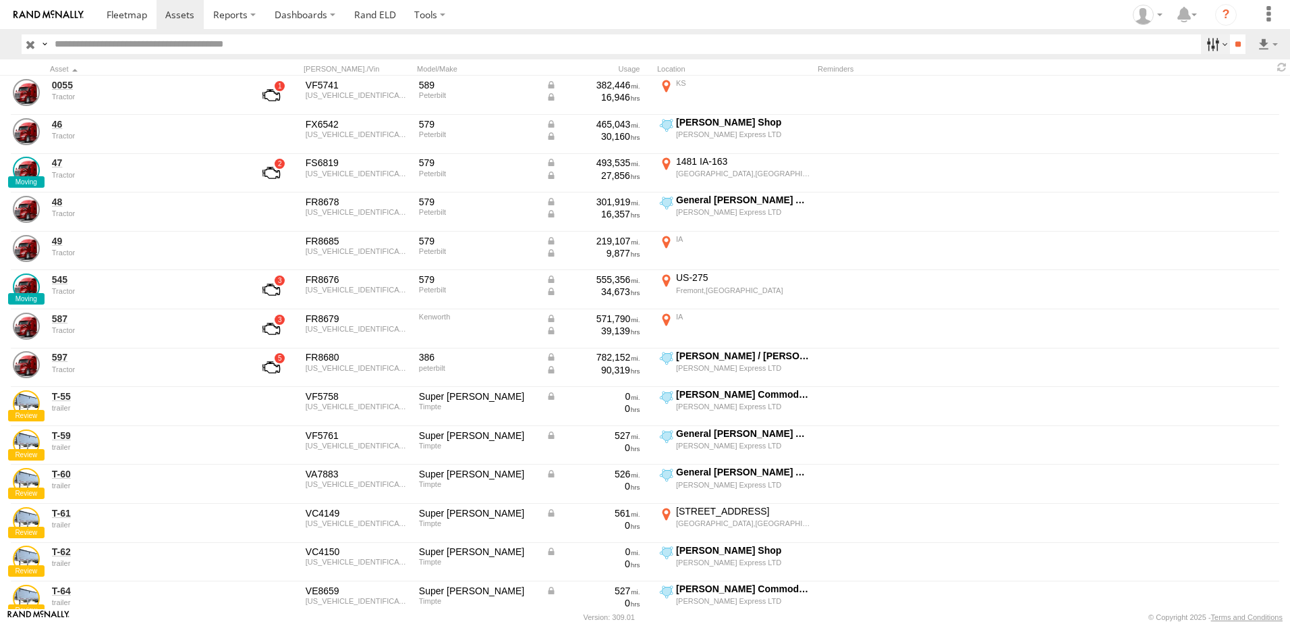
click at [1201, 44] on label at bounding box center [1215, 44] width 29 height 20
click at [0, 0] on span "Tractor" at bounding box center [0, 0] width 0 height 0
click at [1230, 38] on input "**" at bounding box center [1238, 44] width 16 height 20
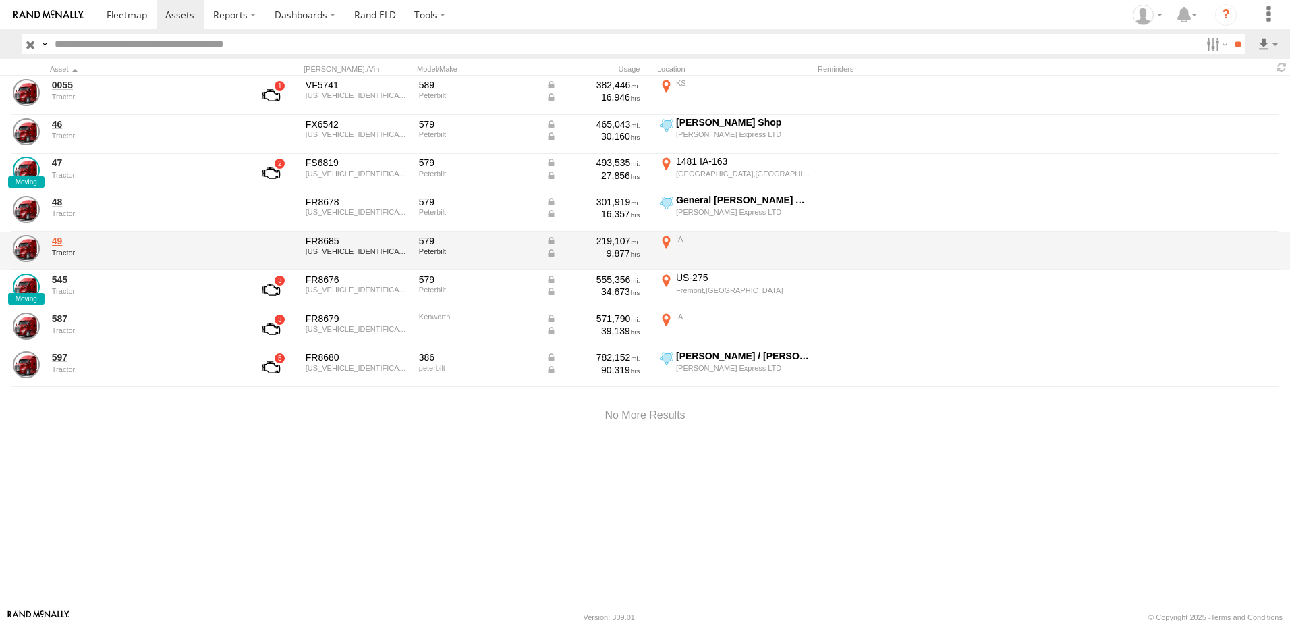
click at [61, 240] on link "49" at bounding box center [144, 241] width 185 height 12
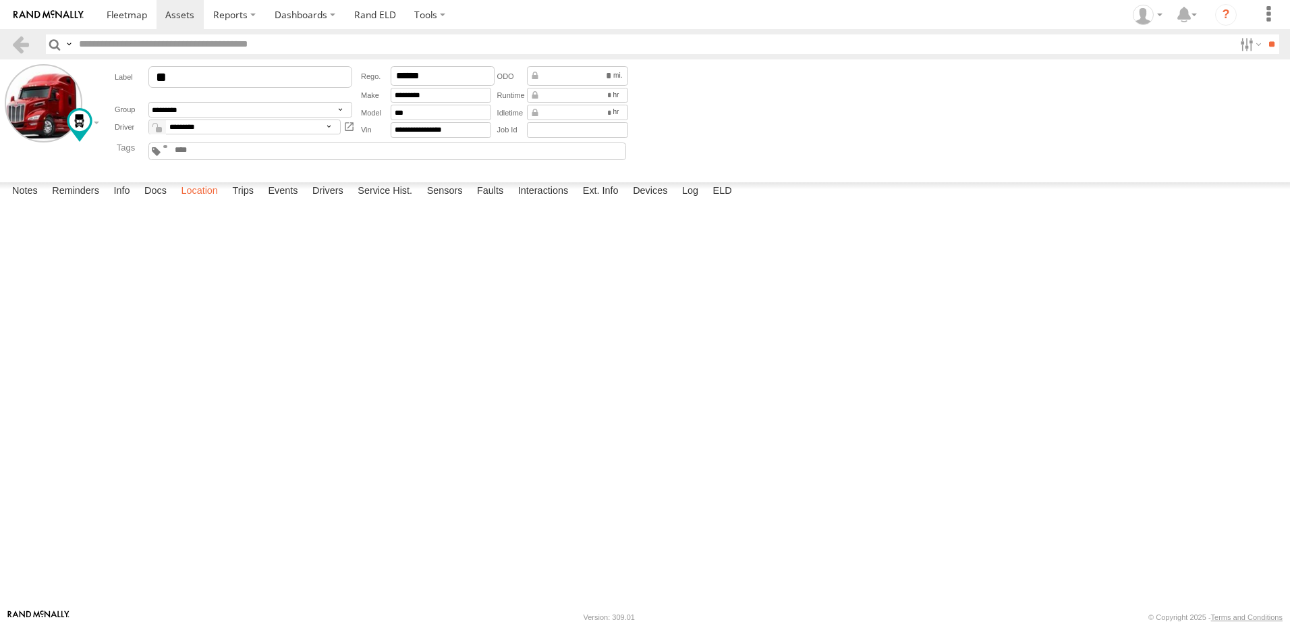
click at [198, 201] on label "Location" at bounding box center [199, 191] width 51 height 19
click at [0, 0] on label at bounding box center [0, 0] width 0 height 0
click at [0, 0] on span "Basemaps" at bounding box center [0, 0] width 0 height 0
click at [0, 0] on span "Satellite + Roadmap" at bounding box center [0, 0] width 0 height 0
drag, startPoint x: 808, startPoint y: 287, endPoint x: 707, endPoint y: 457, distance: 197.9
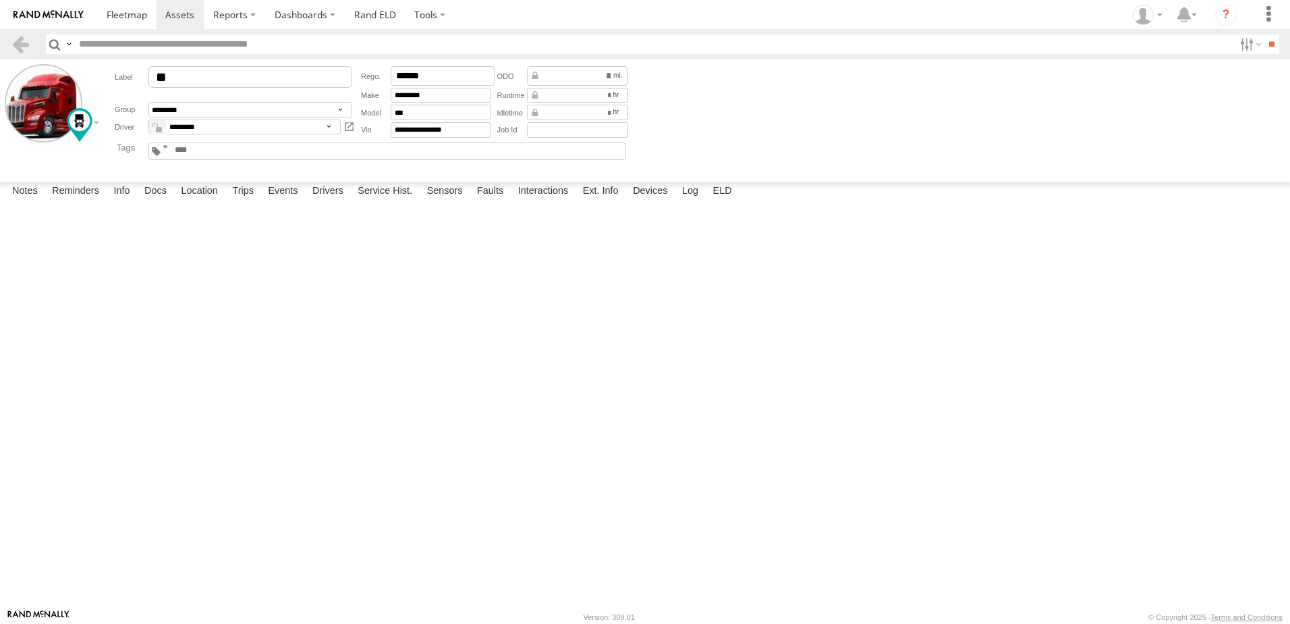
click at [0, 0] on div "49" at bounding box center [0, 0] width 0 height 0
drag, startPoint x: 669, startPoint y: 308, endPoint x: 615, endPoint y: 433, distance: 136.0
click at [0, 0] on div "49" at bounding box center [0, 0] width 0 height 0
